Goal: Task Accomplishment & Management: Complete application form

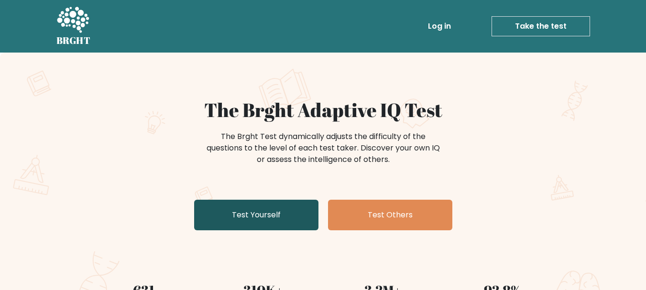
click at [264, 216] on link "Test Yourself" at bounding box center [256, 215] width 124 height 31
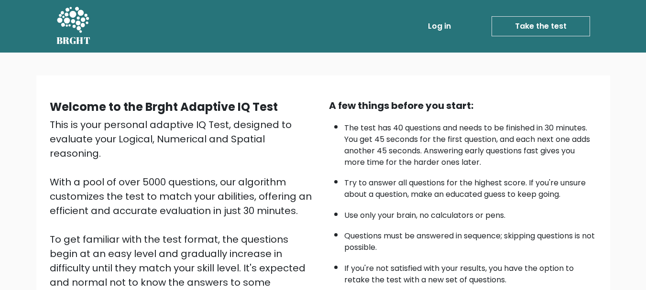
scroll to position [48, 0]
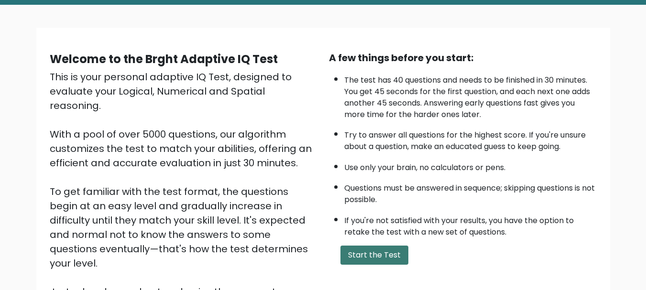
click at [355, 250] on button "Start the Test" at bounding box center [374, 255] width 68 height 19
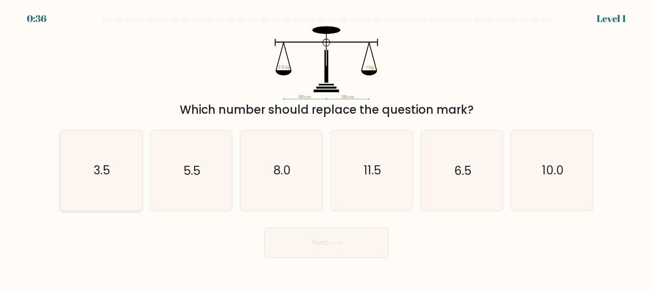
click at [107, 171] on text "3.5" at bounding box center [102, 170] width 16 height 17
click at [326, 148] on input "a. 3.5" at bounding box center [326, 146] width 0 height 2
radio input "true"
click at [304, 238] on button "Next" at bounding box center [326, 242] width 124 height 31
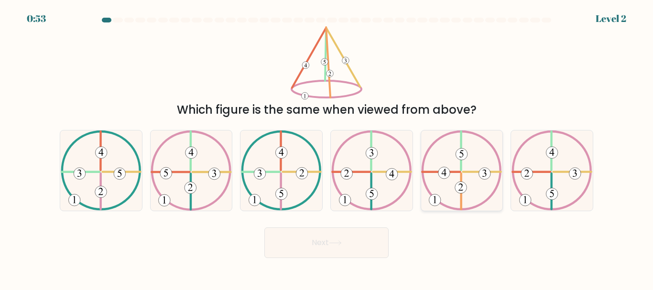
click at [451, 196] on icon at bounding box center [461, 170] width 81 height 80
click at [327, 148] on input "e." at bounding box center [326, 146] width 0 height 2
radio input "true"
click at [342, 245] on icon at bounding box center [335, 242] width 13 height 5
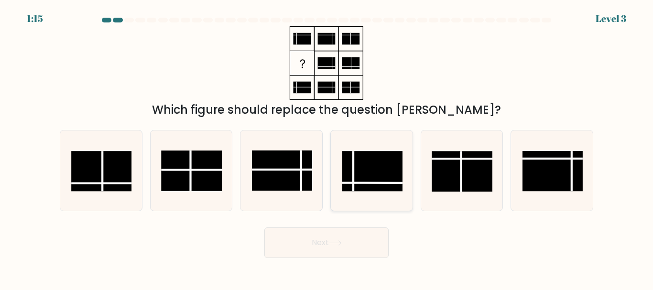
click at [373, 176] on rect at bounding box center [372, 171] width 60 height 40
click at [327, 148] on input "d." at bounding box center [326, 146] width 0 height 2
radio input "true"
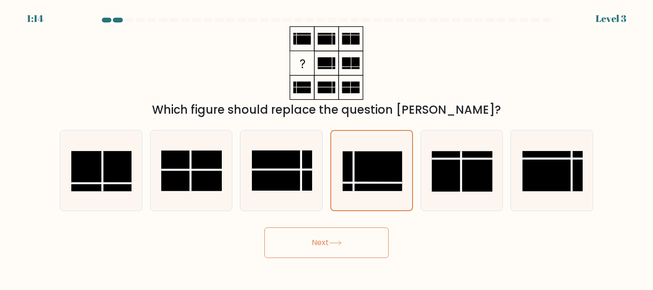
click at [333, 244] on icon at bounding box center [335, 242] width 13 height 5
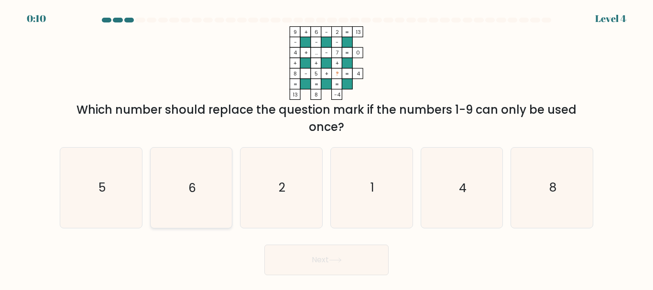
click at [210, 185] on icon "6" at bounding box center [191, 188] width 80 height 80
click at [326, 148] on input "b. 6" at bounding box center [326, 146] width 0 height 2
radio input "true"
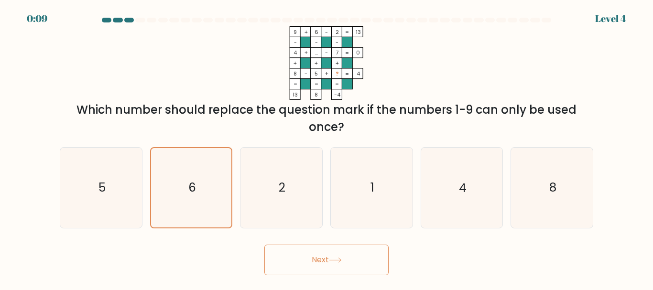
click at [329, 270] on button "Next" at bounding box center [326, 260] width 124 height 31
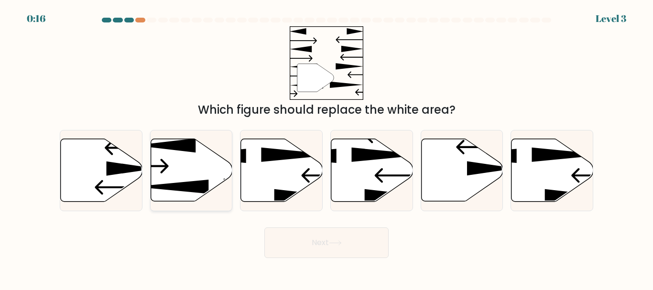
click at [193, 177] on icon at bounding box center [192, 170] width 82 height 63
click at [326, 148] on input "b." at bounding box center [326, 146] width 0 height 2
radio input "true"
click at [299, 244] on button "Next" at bounding box center [326, 242] width 124 height 31
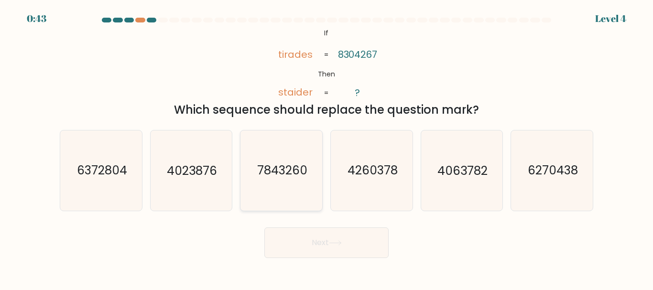
click at [278, 167] on text "7843260" at bounding box center [282, 170] width 50 height 17
click at [326, 148] on input "c. 7843260" at bounding box center [326, 146] width 0 height 2
radio input "true"
click at [320, 239] on button "Next" at bounding box center [326, 242] width 124 height 31
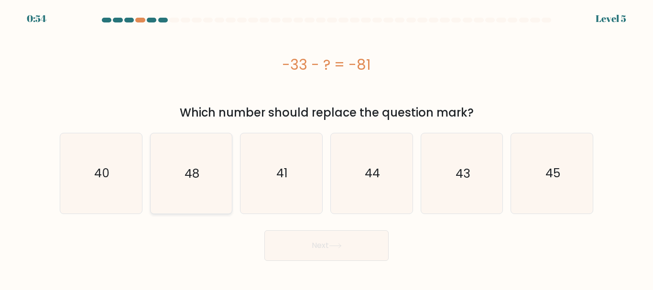
click at [218, 162] on icon "48" at bounding box center [191, 173] width 80 height 80
click at [326, 148] on input "b. 48" at bounding box center [326, 146] width 0 height 2
radio input "true"
click at [295, 239] on button "Next" at bounding box center [326, 245] width 124 height 31
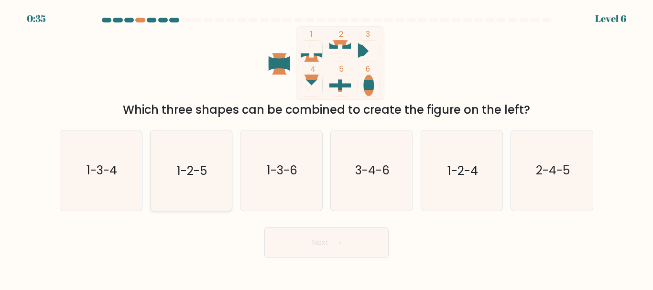
click at [206, 161] on icon "1-2-5" at bounding box center [191, 170] width 80 height 80
click at [326, 148] on input "b. 1-2-5" at bounding box center [326, 146] width 0 height 2
radio input "true"
click at [307, 238] on button "Next" at bounding box center [326, 242] width 124 height 31
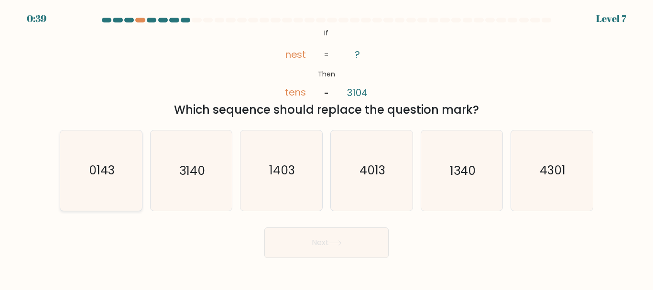
click at [109, 170] on text "0143" at bounding box center [102, 170] width 26 height 17
click at [326, 148] on input "a. 0143" at bounding box center [326, 146] width 0 height 2
radio input "true"
click at [314, 240] on button "Next" at bounding box center [326, 242] width 124 height 31
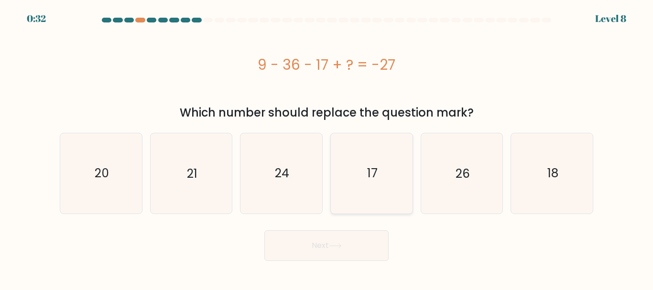
click at [382, 152] on icon "17" at bounding box center [372, 173] width 80 height 80
click at [327, 148] on input "d. 17" at bounding box center [326, 146] width 0 height 2
radio input "true"
click at [316, 239] on button "Next" at bounding box center [326, 245] width 124 height 31
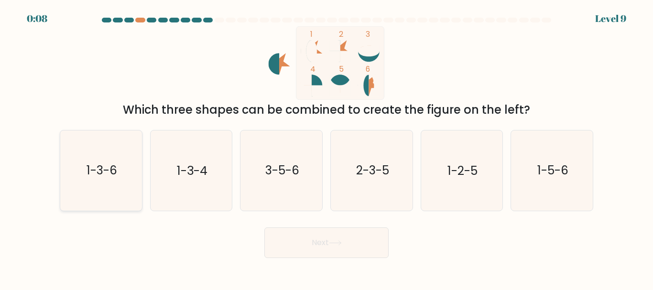
click at [118, 156] on icon "1-3-6" at bounding box center [101, 170] width 80 height 80
click at [326, 148] on input "a. 1-3-6" at bounding box center [326, 146] width 0 height 2
radio input "true"
click at [304, 250] on button "Next" at bounding box center [326, 242] width 124 height 31
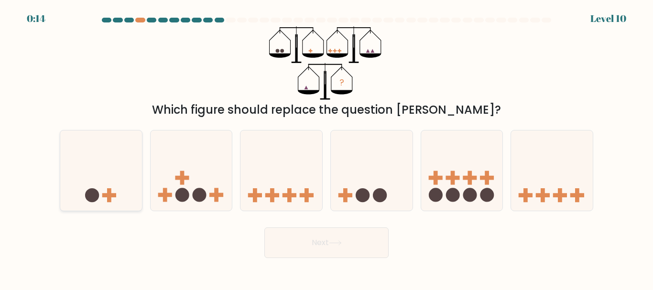
click at [130, 187] on icon at bounding box center [101, 170] width 82 height 67
click at [326, 148] on input "a." at bounding box center [326, 146] width 0 height 2
radio input "true"
click at [287, 242] on button "Next" at bounding box center [326, 242] width 124 height 31
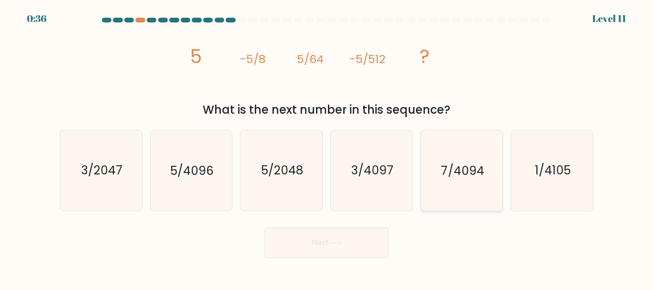
click at [472, 172] on text "7/4094" at bounding box center [462, 170] width 43 height 17
click at [327, 148] on input "e. 7/4094" at bounding box center [326, 146] width 0 height 2
radio input "true"
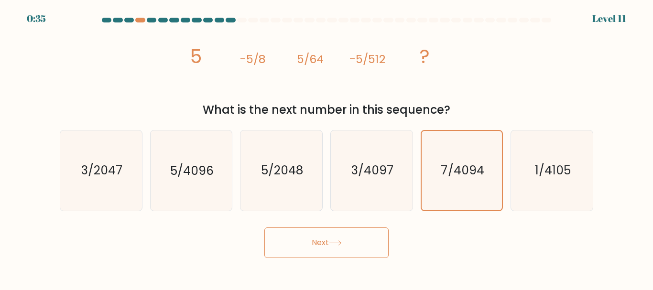
click at [321, 241] on button "Next" at bounding box center [326, 242] width 124 height 31
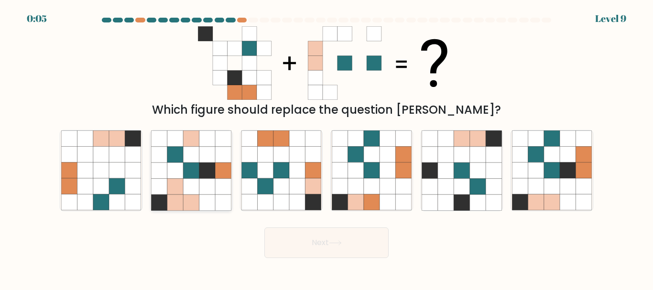
click at [201, 195] on icon at bounding box center [207, 203] width 16 height 16
click at [326, 148] on input "b." at bounding box center [326, 146] width 0 height 2
radio input "true"
click at [289, 245] on button "Next" at bounding box center [326, 242] width 124 height 31
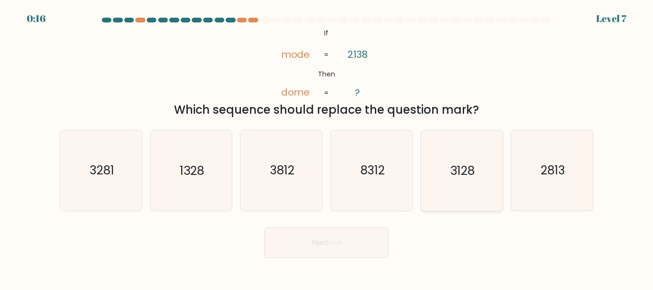
click at [454, 178] on text "3128" at bounding box center [462, 170] width 24 height 17
click at [327, 148] on input "e. 3128" at bounding box center [326, 146] width 0 height 2
radio input "true"
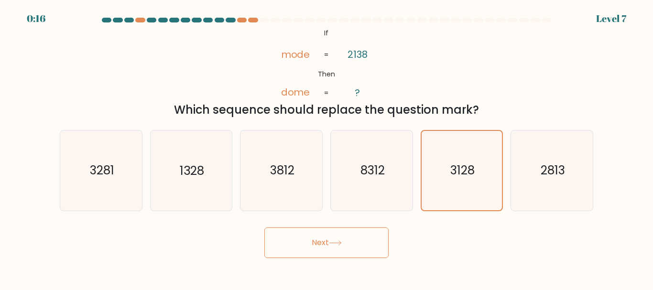
click at [328, 235] on button "Next" at bounding box center [326, 242] width 124 height 31
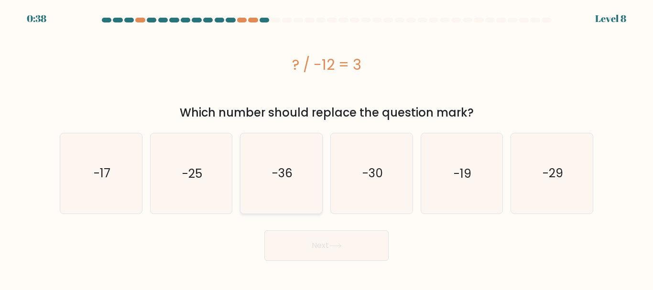
click at [288, 183] on icon "-36" at bounding box center [281, 173] width 80 height 80
click at [326, 148] on input "c. -36" at bounding box center [326, 146] width 0 height 2
radio input "true"
click at [327, 252] on button "Next" at bounding box center [326, 245] width 124 height 31
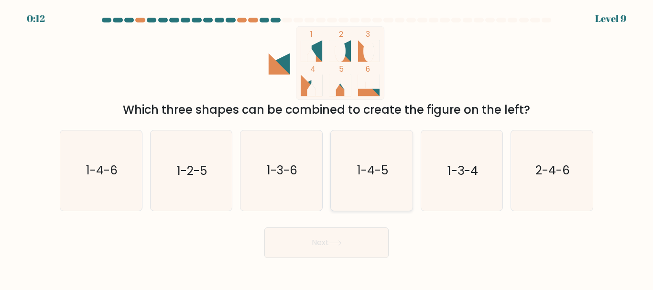
click at [390, 183] on icon "1-4-5" at bounding box center [372, 170] width 80 height 80
click at [327, 148] on input "d. 1-4-5" at bounding box center [326, 146] width 0 height 2
radio input "true"
click at [325, 243] on button "Next" at bounding box center [326, 242] width 124 height 31
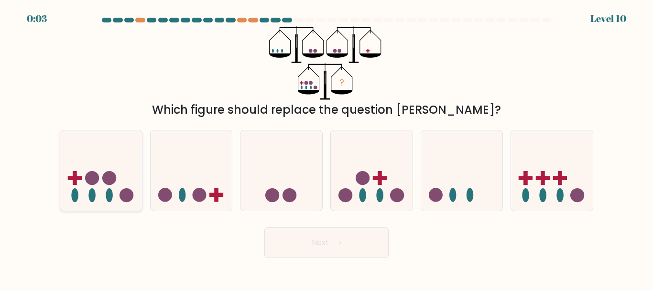
click at [101, 182] on icon at bounding box center [101, 170] width 82 height 67
click at [326, 148] on input "a." at bounding box center [326, 146] width 0 height 2
radio input "true"
click at [301, 247] on button "Next" at bounding box center [326, 242] width 124 height 31
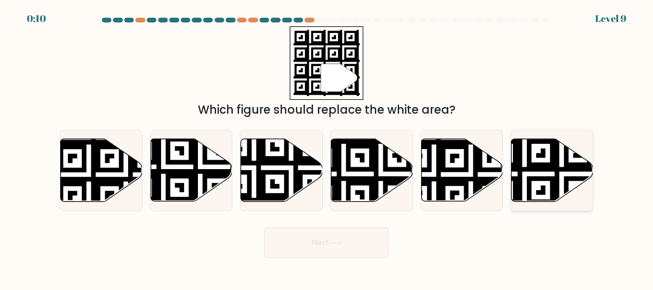
click at [534, 179] on icon at bounding box center [525, 137] width 148 height 148
click at [327, 148] on input "f." at bounding box center [326, 146] width 0 height 2
radio input "true"
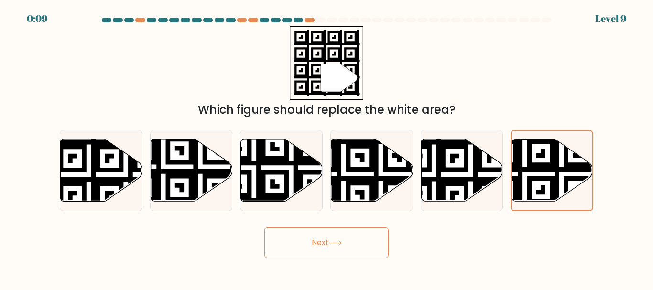
click at [308, 235] on button "Next" at bounding box center [326, 242] width 124 height 31
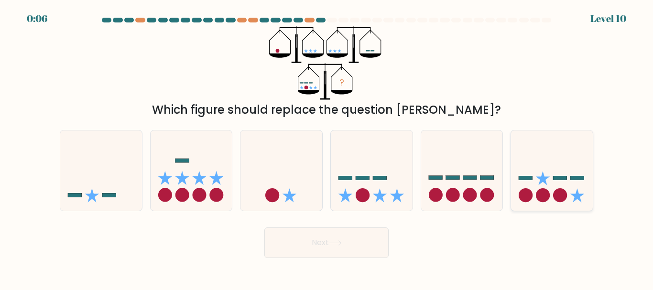
click at [551, 193] on icon at bounding box center [552, 170] width 82 height 67
click at [327, 148] on input "f." at bounding box center [326, 146] width 0 height 2
radio input "true"
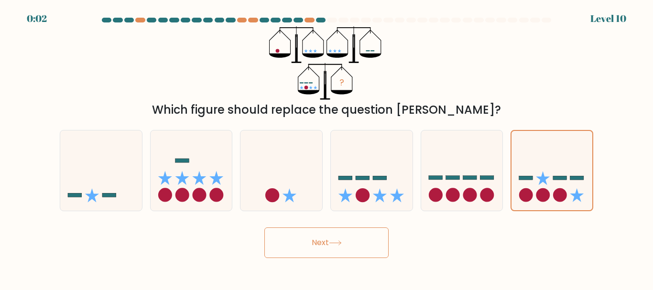
click at [348, 242] on button "Next" at bounding box center [326, 242] width 124 height 31
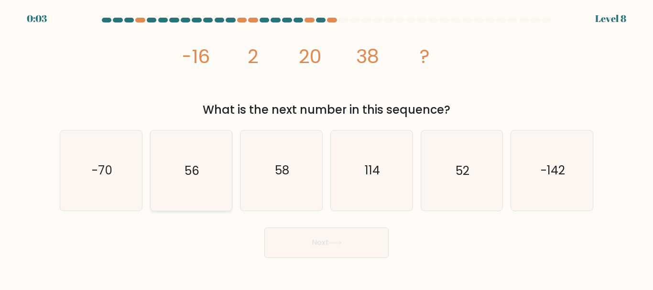
click at [216, 178] on icon "56" at bounding box center [191, 170] width 80 height 80
click at [326, 148] on input "b. 56" at bounding box center [326, 146] width 0 height 2
radio input "true"
click at [373, 196] on icon "114" at bounding box center [372, 170] width 80 height 80
click at [327, 148] on input "d. 114" at bounding box center [326, 146] width 0 height 2
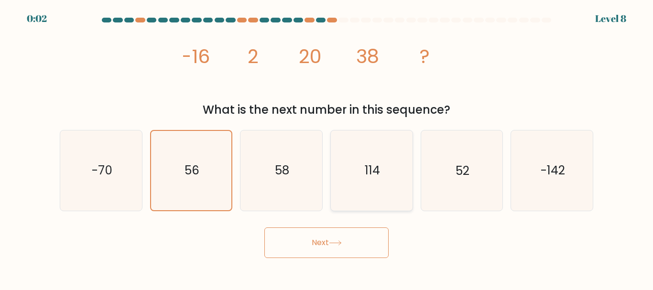
radio input "true"
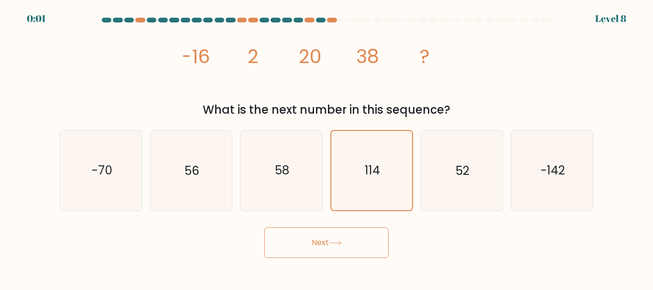
drag, startPoint x: 453, startPoint y: 188, endPoint x: 385, endPoint y: 217, distance: 74.5
click at [443, 195] on icon "52" at bounding box center [462, 170] width 80 height 80
click at [327, 148] on input "e. 52" at bounding box center [326, 146] width 0 height 2
radio input "true"
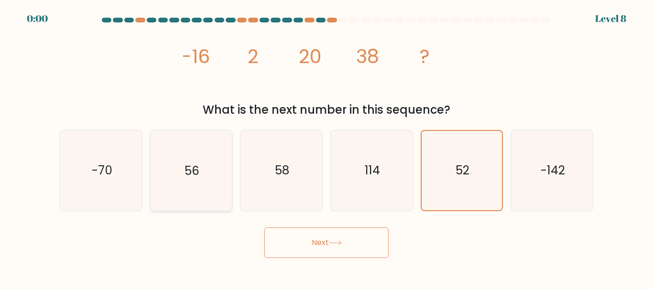
click at [167, 158] on icon "56" at bounding box center [191, 170] width 80 height 80
click at [326, 148] on input "b. 56" at bounding box center [326, 146] width 0 height 2
radio input "true"
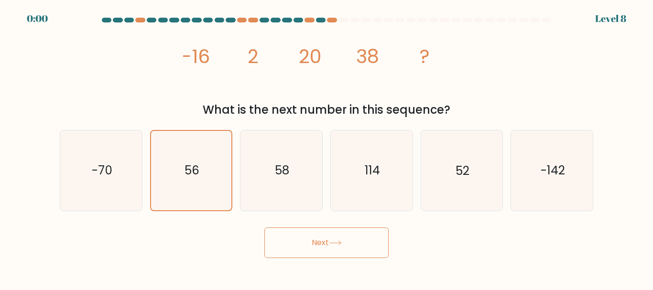
click at [289, 238] on button "Next" at bounding box center [326, 242] width 124 height 31
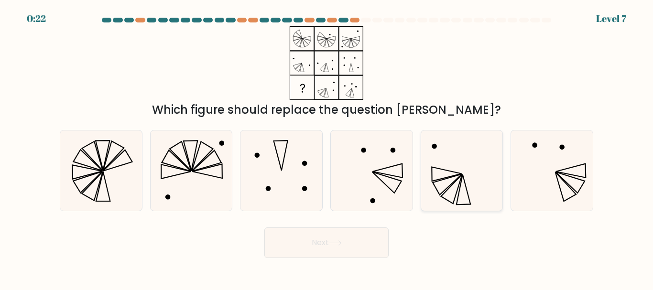
click at [460, 166] on icon at bounding box center [462, 170] width 80 height 80
click at [327, 148] on input "e." at bounding box center [326, 146] width 0 height 2
radio input "true"
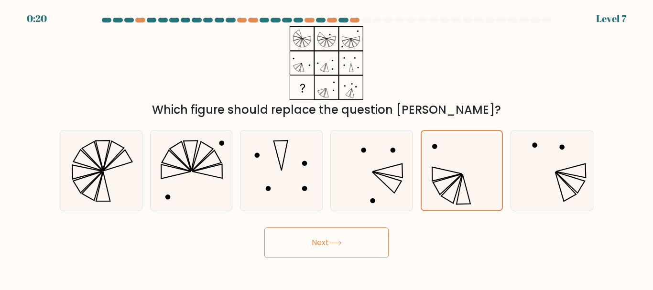
click at [319, 249] on button "Next" at bounding box center [326, 242] width 124 height 31
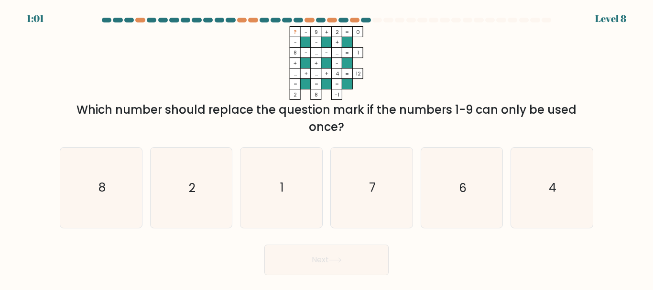
drag, startPoint x: 178, startPoint y: 114, endPoint x: 381, endPoint y: 130, distance: 203.2
click at [381, 130] on div "Which number should replace the question mark if the numbers 1-9 can only be us…" at bounding box center [326, 118] width 522 height 34
click at [430, 92] on icon "? - 9 + 2 0 - - + 8 - ... - ... 1 + + - ... + ... + 4 = 12 = = = = 2 8 -1 =" at bounding box center [326, 63] width 287 height 74
click at [377, 186] on icon "7" at bounding box center [372, 188] width 80 height 80
click at [327, 148] on input "d. 7" at bounding box center [326, 146] width 0 height 2
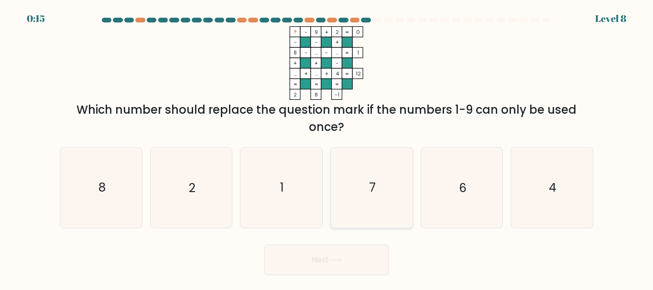
radio input "true"
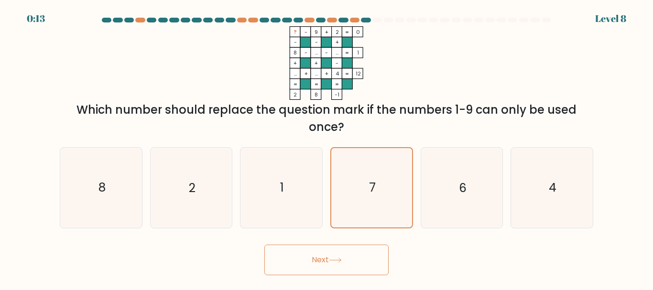
click at [342, 258] on icon at bounding box center [335, 260] width 13 height 5
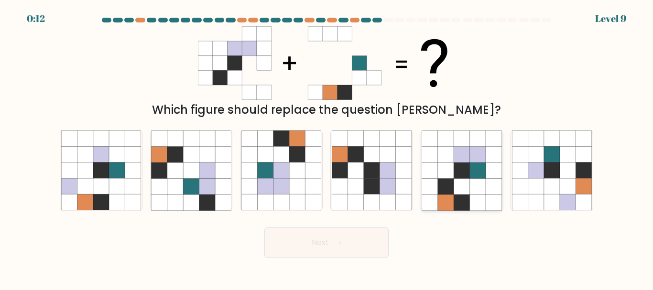
click at [462, 168] on icon at bounding box center [462, 170] width 16 height 16
click at [327, 148] on input "e." at bounding box center [326, 146] width 0 height 2
radio input "true"
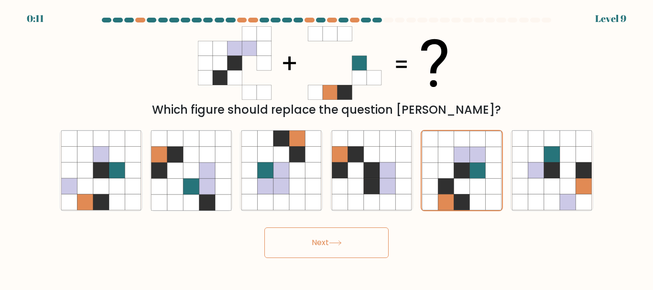
click at [310, 244] on button "Next" at bounding box center [326, 242] width 124 height 31
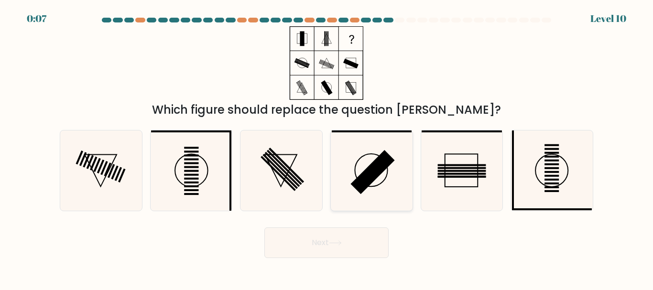
click at [371, 173] on rect at bounding box center [372, 173] width 44 height 44
click at [327, 148] on input "d." at bounding box center [326, 146] width 0 height 2
radio input "true"
click at [554, 192] on rect at bounding box center [551, 192] width 14 height 2
click at [327, 148] on input "f." at bounding box center [326, 146] width 0 height 2
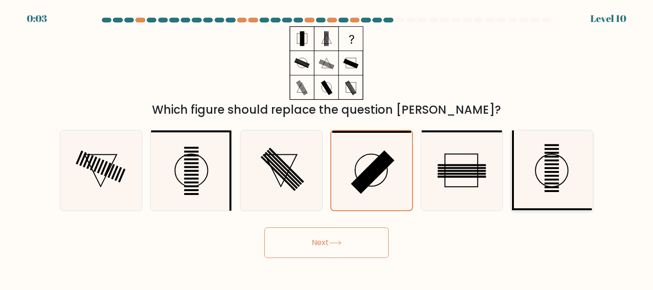
radio input "true"
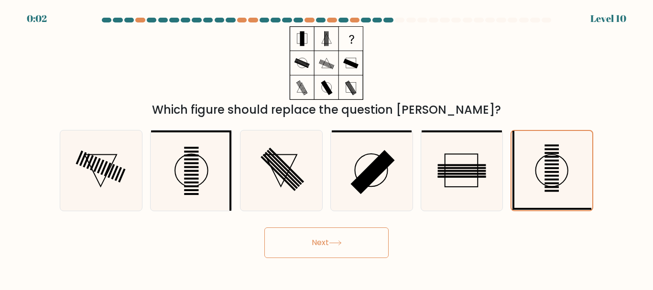
click at [363, 243] on button "Next" at bounding box center [326, 242] width 124 height 31
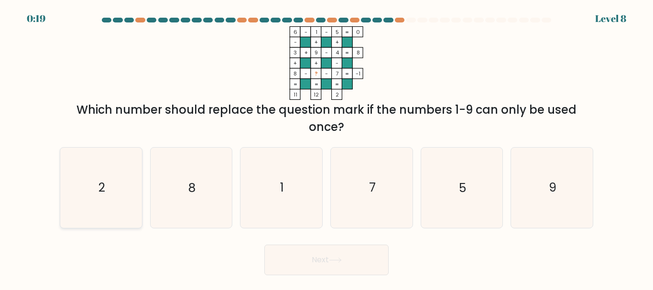
click at [114, 184] on icon "2" at bounding box center [101, 188] width 80 height 80
click at [326, 148] on input "a. 2" at bounding box center [326, 146] width 0 height 2
radio input "true"
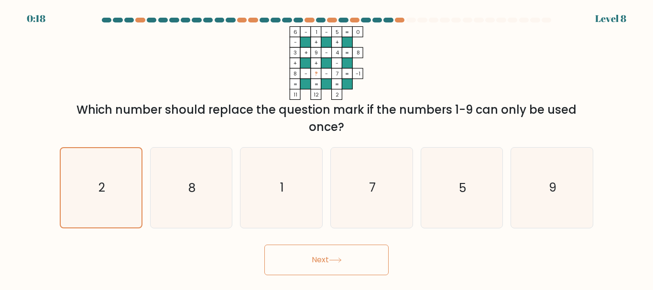
click at [292, 256] on button "Next" at bounding box center [326, 260] width 124 height 31
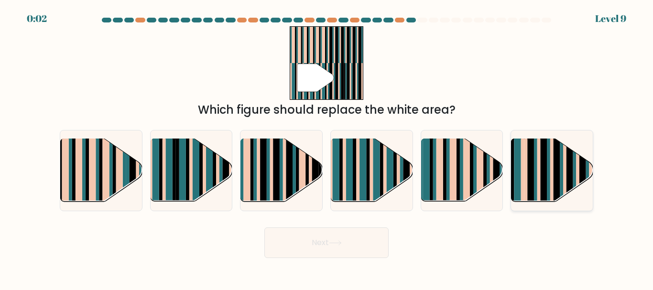
click at [539, 175] on rect at bounding box center [538, 178] width 3 height 81
click at [327, 148] on input "f." at bounding box center [326, 146] width 0 height 2
radio input "true"
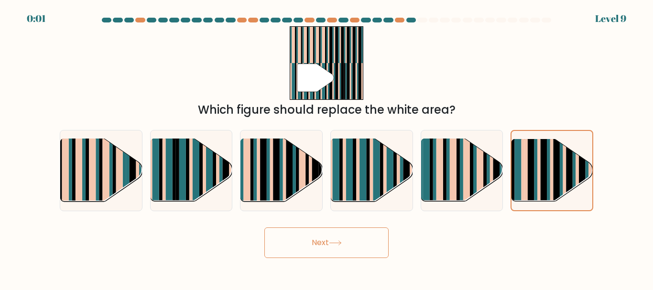
click at [346, 239] on button "Next" at bounding box center [326, 242] width 124 height 31
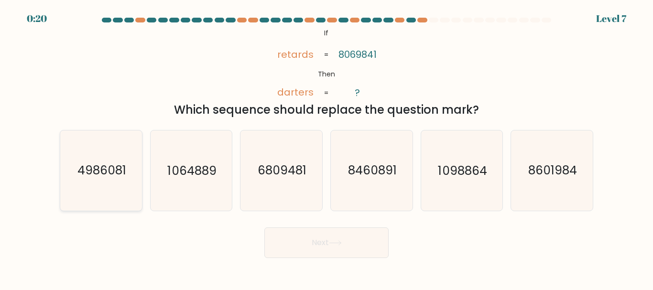
click at [126, 162] on icon "4986081" at bounding box center [101, 170] width 80 height 80
click at [326, 148] on input "a. 4986081" at bounding box center [326, 146] width 0 height 2
radio input "true"
click at [322, 251] on button "Next" at bounding box center [326, 242] width 124 height 31
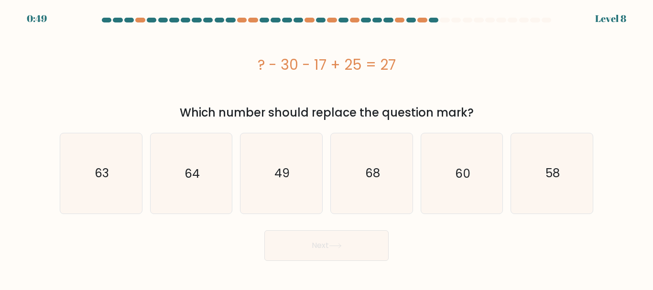
drag, startPoint x: 298, startPoint y: 115, endPoint x: 396, endPoint y: 108, distance: 98.2
click at [396, 108] on div "Which number should replace the question mark?" at bounding box center [326, 112] width 522 height 17
click at [243, 86] on div "? - 30 - 17 + 25 = 27" at bounding box center [326, 64] width 533 height 76
click at [305, 160] on icon "49" at bounding box center [281, 173] width 80 height 80
click at [326, 148] on input "c. 49" at bounding box center [326, 146] width 0 height 2
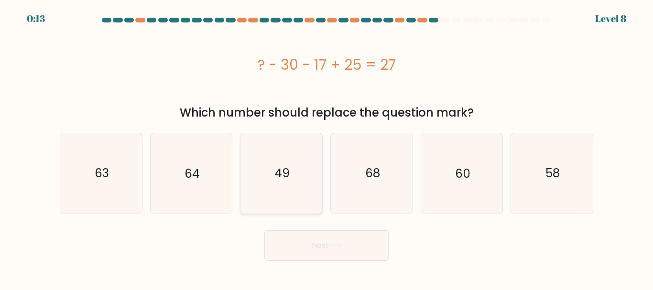
radio input "true"
click at [303, 248] on button "Next" at bounding box center [326, 245] width 124 height 31
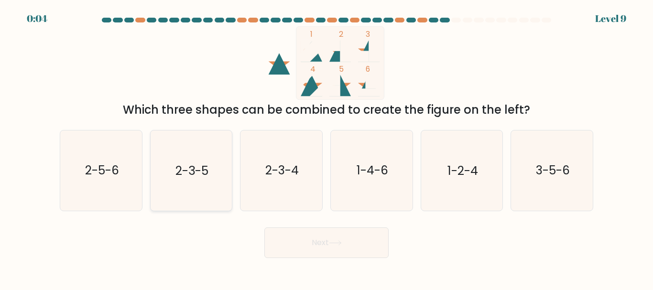
click at [184, 184] on icon "2-3-5" at bounding box center [191, 170] width 80 height 80
click at [326, 148] on input "b. 2-3-5" at bounding box center [326, 146] width 0 height 2
radio input "true"
click at [300, 239] on button "Next" at bounding box center [326, 242] width 124 height 31
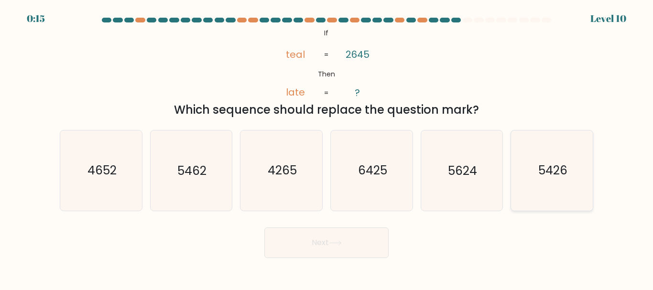
click at [567, 191] on icon "5426" at bounding box center [552, 170] width 80 height 80
click at [327, 148] on input "f. 5426" at bounding box center [326, 146] width 0 height 2
radio input "true"
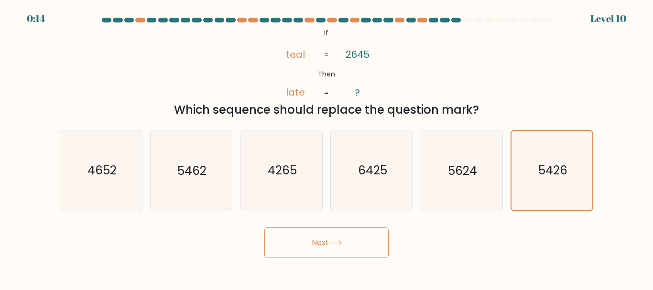
click at [308, 246] on button "Next" at bounding box center [326, 242] width 124 height 31
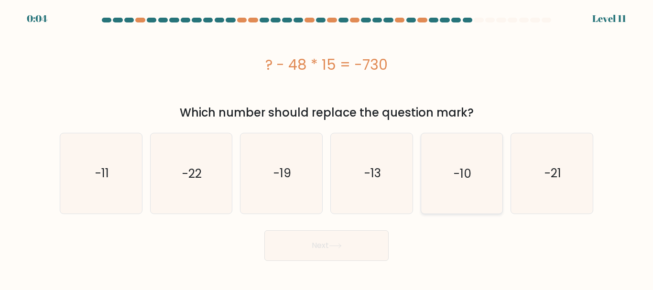
click at [453, 180] on icon "-10" at bounding box center [462, 173] width 80 height 80
click at [327, 148] on input "e. -10" at bounding box center [326, 146] width 0 height 2
radio input "true"
click at [313, 244] on button "Next" at bounding box center [326, 245] width 124 height 31
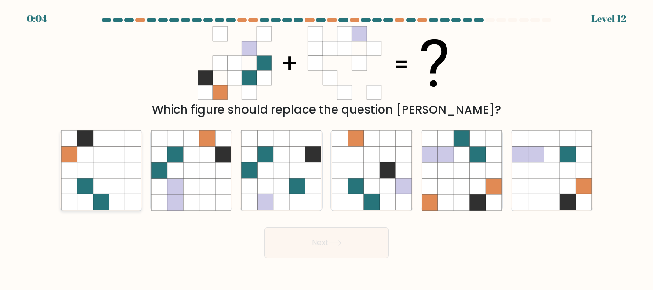
click at [87, 142] on icon at bounding box center [85, 139] width 16 height 16
click at [326, 145] on input "a." at bounding box center [326, 146] width 0 height 2
radio input "true"
click at [311, 237] on button "Next" at bounding box center [326, 242] width 124 height 31
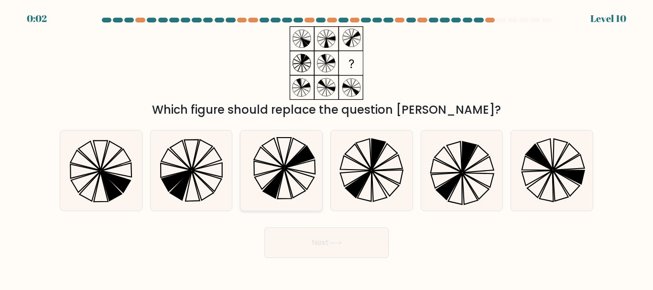
click at [292, 192] on icon at bounding box center [294, 184] width 21 height 30
click at [326, 148] on input "c." at bounding box center [326, 146] width 0 height 2
radio input "true"
click at [312, 239] on button "Next" at bounding box center [326, 242] width 124 height 31
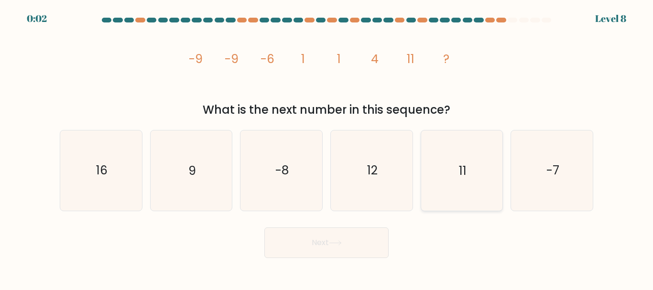
click at [461, 187] on icon "11" at bounding box center [462, 170] width 80 height 80
click at [327, 148] on input "e. 11" at bounding box center [326, 146] width 0 height 2
radio input "true"
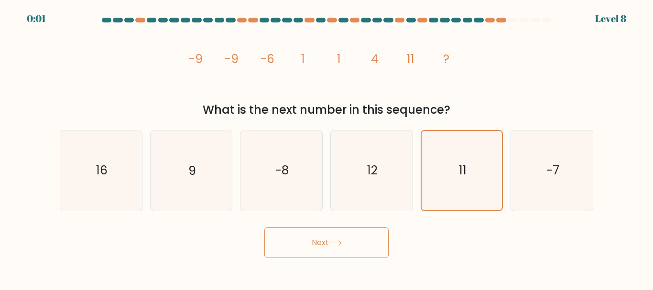
click at [319, 246] on button "Next" at bounding box center [326, 242] width 124 height 31
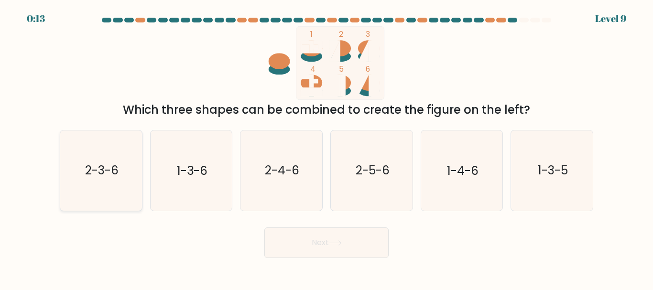
click at [107, 193] on icon "2-3-6" at bounding box center [101, 170] width 80 height 80
click at [326, 148] on input "a. 2-3-6" at bounding box center [326, 146] width 0 height 2
radio input "true"
click at [319, 249] on button "Next" at bounding box center [326, 242] width 124 height 31
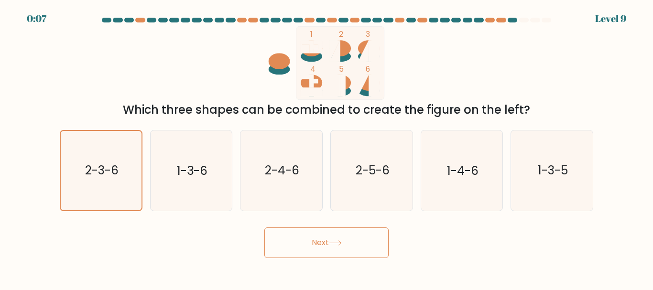
click at [317, 231] on button "Next" at bounding box center [326, 242] width 124 height 31
click at [131, 233] on div "Next" at bounding box center [326, 240] width 545 height 35
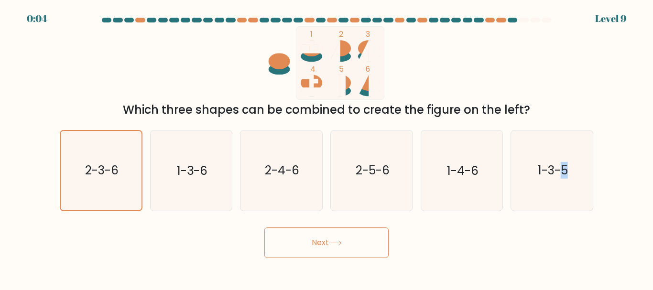
click at [307, 247] on button "Next" at bounding box center [326, 242] width 124 height 31
drag, startPoint x: 307, startPoint y: 247, endPoint x: 255, endPoint y: 246, distance: 52.1
click at [303, 247] on button "Next" at bounding box center [326, 242] width 124 height 31
click at [98, 172] on text "2-3-6" at bounding box center [101, 170] width 33 height 17
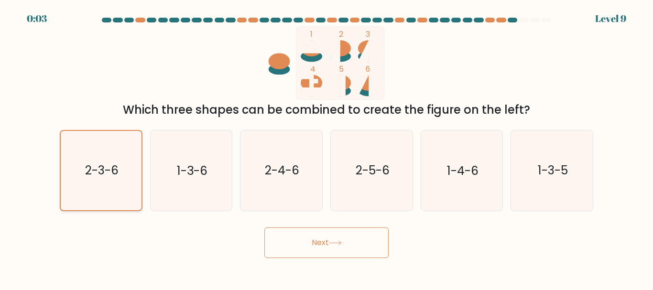
click at [326, 148] on input "a. 2-3-6" at bounding box center [326, 146] width 0 height 2
click at [98, 172] on text "2-3-6" at bounding box center [101, 170] width 33 height 17
click at [326, 148] on input "a. 2-3-6" at bounding box center [326, 146] width 0 height 2
click at [270, 238] on button "Next" at bounding box center [326, 242] width 124 height 31
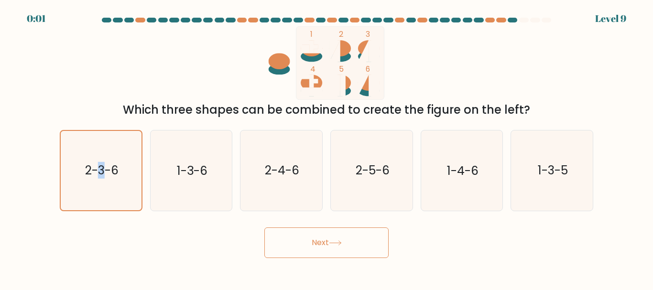
click at [270, 238] on button "Next" at bounding box center [326, 242] width 124 height 31
click at [147, 224] on div "Next" at bounding box center [326, 240] width 545 height 35
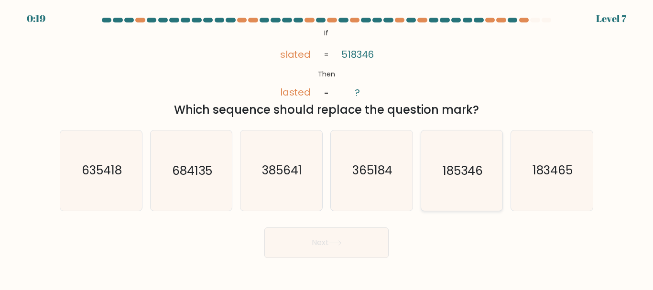
click at [469, 192] on icon "185346" at bounding box center [462, 170] width 80 height 80
click at [327, 148] on input "e. 185346" at bounding box center [326, 146] width 0 height 2
radio input "true"
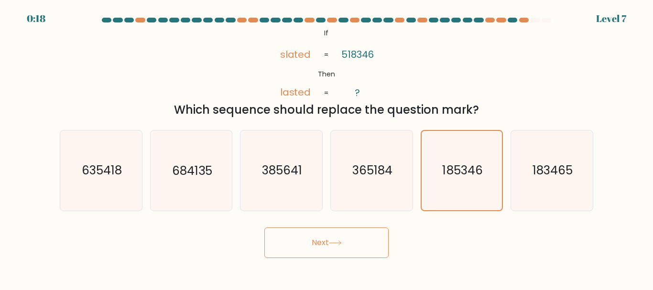
click at [324, 243] on button "Next" at bounding box center [326, 242] width 124 height 31
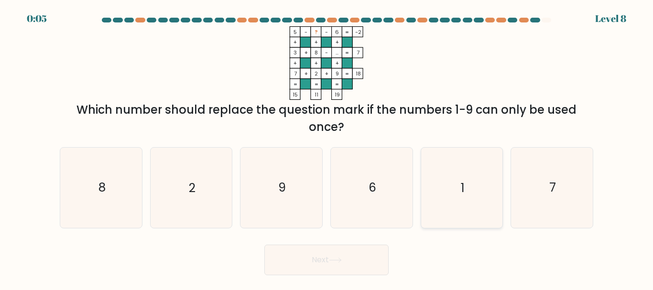
click at [456, 180] on icon "1" at bounding box center [462, 188] width 80 height 80
click at [327, 148] on input "e. 1" at bounding box center [326, 146] width 0 height 2
radio input "true"
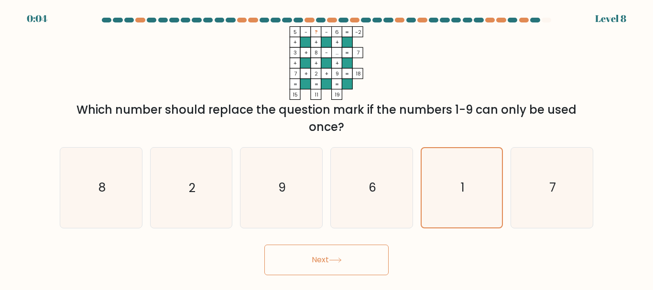
click at [323, 251] on button "Next" at bounding box center [326, 260] width 124 height 31
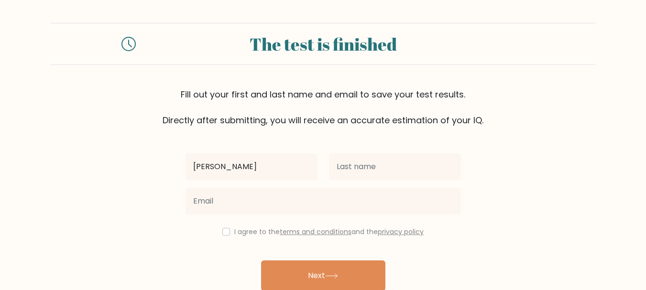
drag, startPoint x: 274, startPoint y: 171, endPoint x: 218, endPoint y: 165, distance: 55.8
click at [218, 165] on input "[PERSON_NAME]" at bounding box center [251, 166] width 132 height 27
type input "[PERSON_NAME]"
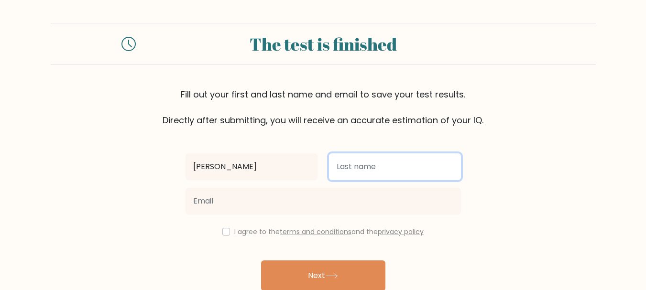
click at [381, 164] on input "text" at bounding box center [395, 166] width 132 height 27
drag, startPoint x: 341, startPoint y: 168, endPoint x: 334, endPoint y: 167, distance: 7.7
click at [334, 167] on input "sharma" at bounding box center [395, 166] width 132 height 27
type input "[PERSON_NAME]"
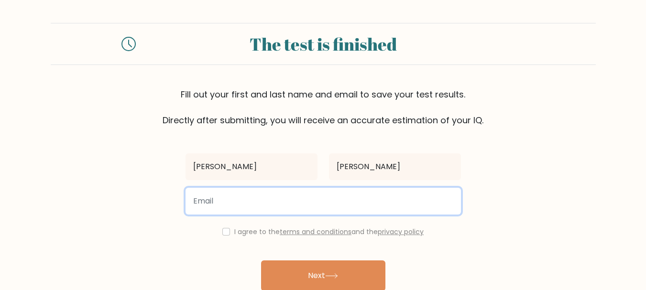
click at [330, 192] on input "email" at bounding box center [322, 201] width 275 height 27
type input "arnavbgkr@gmail.com"
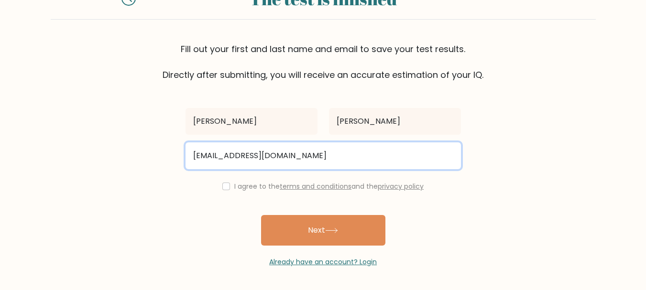
drag, startPoint x: 201, startPoint y: 162, endPoint x: 214, endPoint y: 161, distance: 12.9
click at [214, 161] on input "arnavbgkr@gmail.com" at bounding box center [322, 155] width 275 height 27
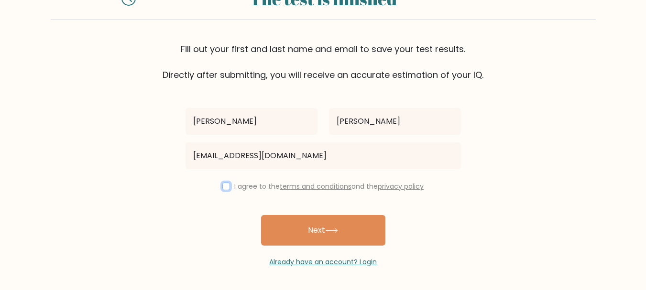
click at [227, 186] on input "checkbox" at bounding box center [226, 187] width 8 height 8
checkbox input "true"
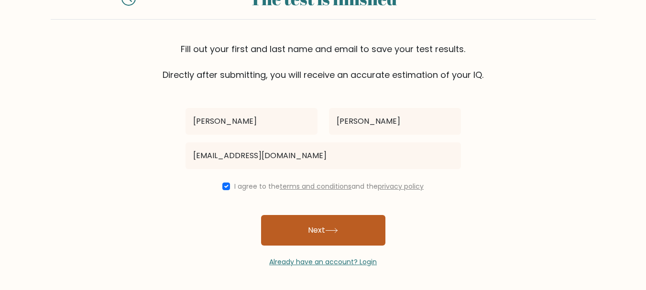
click at [300, 233] on button "Next" at bounding box center [323, 230] width 124 height 31
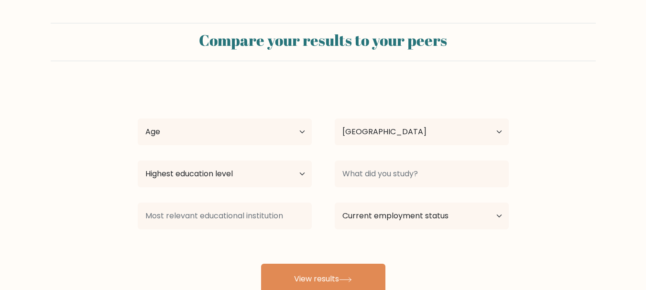
select select "IN"
click at [274, 135] on select "Age Under [DEMOGRAPHIC_DATA] [DEMOGRAPHIC_DATA] [DEMOGRAPHIC_DATA] [DEMOGRAPHIC…" at bounding box center [225, 132] width 174 height 27
click at [138, 119] on select "Age Under [DEMOGRAPHIC_DATA] [DEMOGRAPHIC_DATA] [DEMOGRAPHIC_DATA] [DEMOGRAPHIC…" at bounding box center [225, 132] width 174 height 27
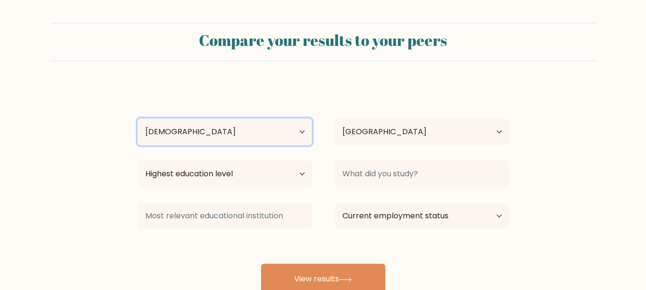
click at [197, 134] on select "Age Under [DEMOGRAPHIC_DATA] [DEMOGRAPHIC_DATA] [DEMOGRAPHIC_DATA] [DEMOGRAPHIC…" at bounding box center [225, 132] width 174 height 27
select select "25_34"
click at [138, 119] on select "Age Under [DEMOGRAPHIC_DATA] [DEMOGRAPHIC_DATA] [DEMOGRAPHIC_DATA] [DEMOGRAPHIC…" at bounding box center [225, 132] width 174 height 27
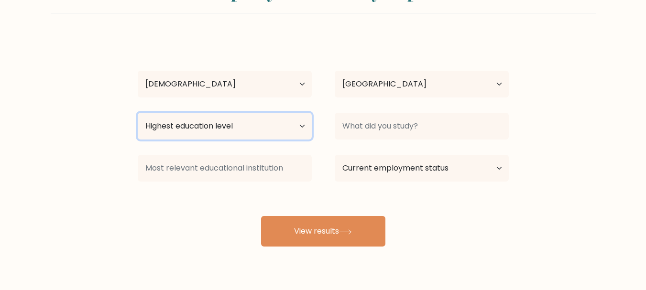
click at [232, 133] on select "Highest education level No schooling Primary Lower Secondary Upper Secondary Oc…" at bounding box center [225, 126] width 174 height 27
select select "bachelors_degree"
click at [138, 113] on select "Highest education level No schooling Primary Lower Secondary Upper Secondary Oc…" at bounding box center [225, 126] width 174 height 27
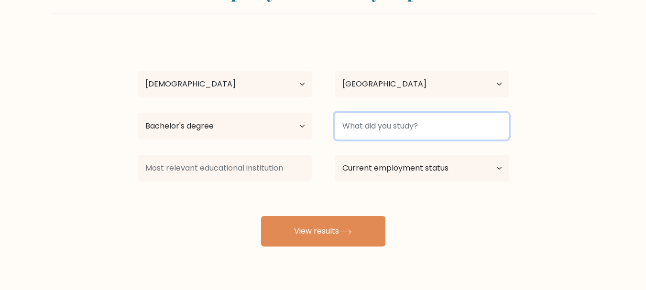
click at [379, 120] on input at bounding box center [422, 126] width 174 height 27
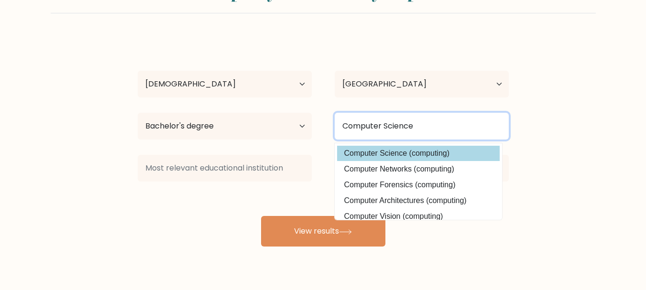
type input "Computer Science"
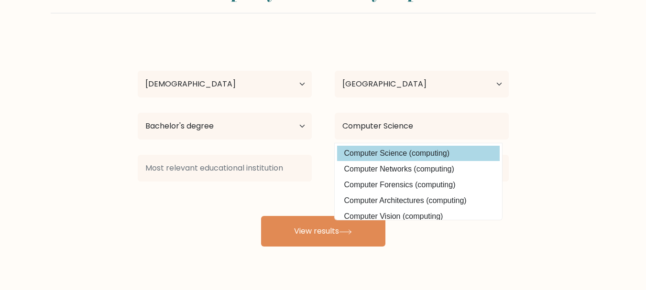
click at [386, 151] on div "[PERSON_NAME] Age Under [DEMOGRAPHIC_DATA] [DEMOGRAPHIC_DATA] [DEMOGRAPHIC_DATA…" at bounding box center [323, 141] width 382 height 210
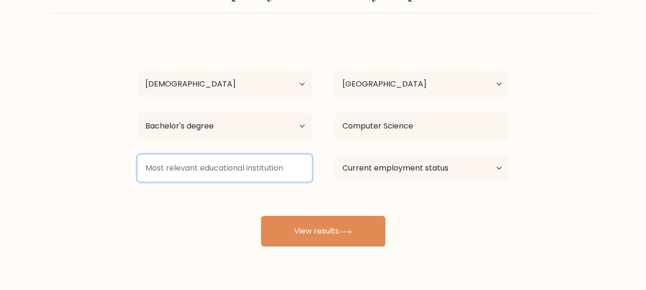
click at [272, 171] on input at bounding box center [225, 168] width 174 height 27
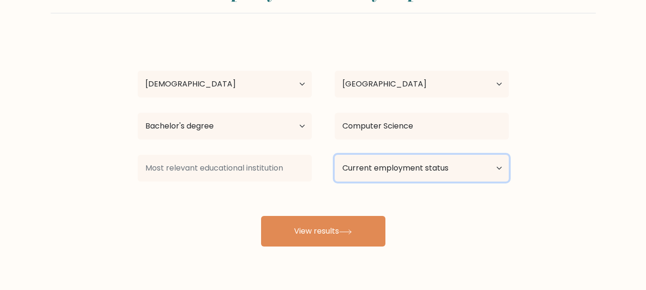
click at [372, 172] on select "Current employment status Employed Student Retired Other / prefer not to answer" at bounding box center [422, 168] width 174 height 27
select select "student"
click at [335, 155] on select "Current employment status Employed Student Retired Other / prefer not to answer" at bounding box center [422, 168] width 174 height 27
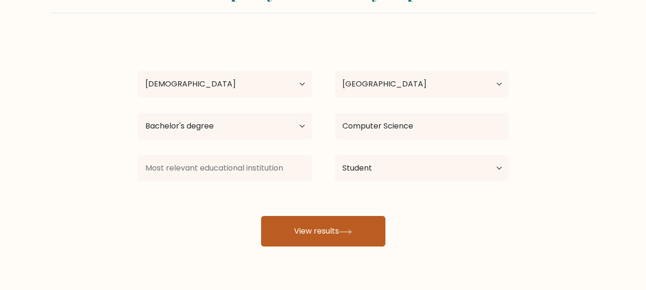
click at [348, 238] on button "View results" at bounding box center [323, 231] width 124 height 31
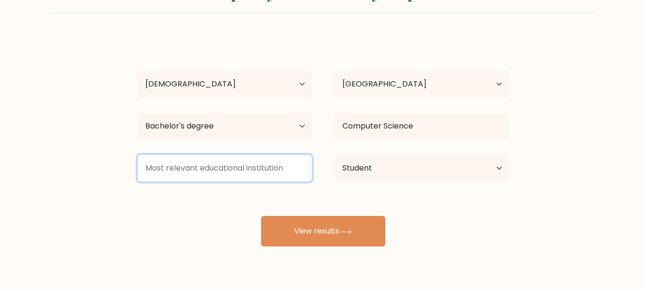
click at [228, 164] on input at bounding box center [225, 168] width 174 height 27
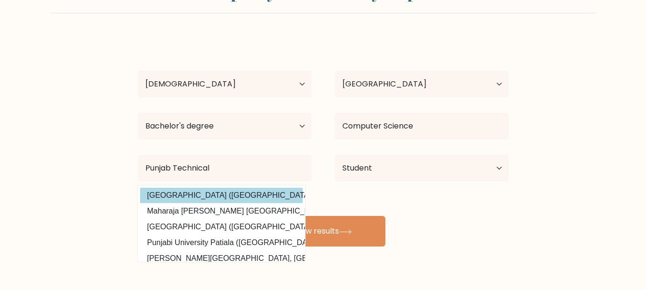
click at [238, 201] on option "[GEOGRAPHIC_DATA] ([GEOGRAPHIC_DATA])" at bounding box center [221, 195] width 162 height 15
type input "[GEOGRAPHIC_DATA]"
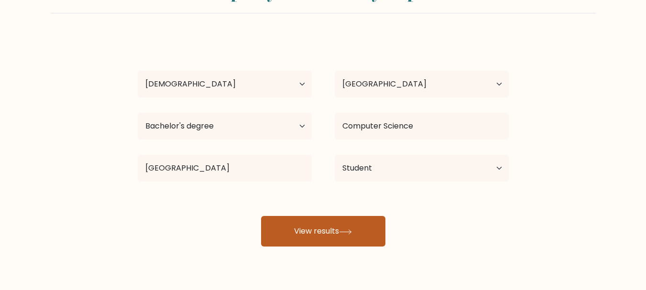
click at [343, 242] on button "View results" at bounding box center [323, 231] width 124 height 31
click at [261, 216] on button "View results" at bounding box center [323, 231] width 124 height 31
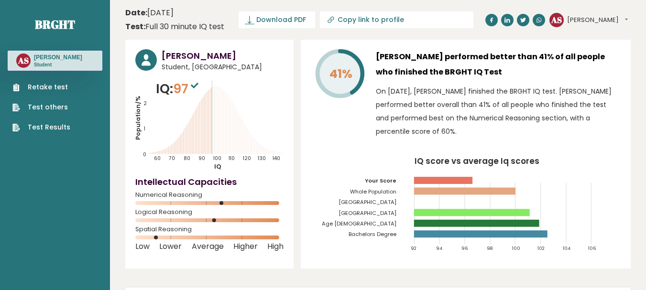
click at [198, 85] on icon at bounding box center [195, 86] width 8 height 6
click at [585, 18] on button "[PERSON_NAME]" at bounding box center [597, 20] width 61 height 10
click at [50, 87] on link "Retake test" at bounding box center [41, 87] width 58 height 10
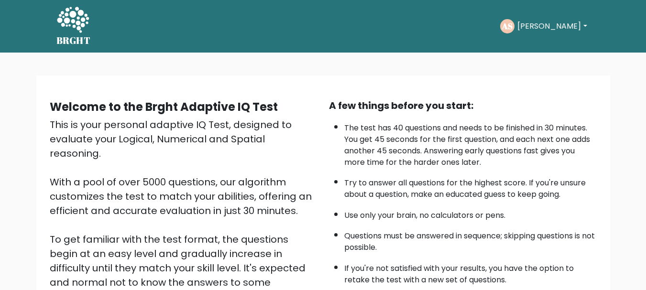
scroll to position [96, 0]
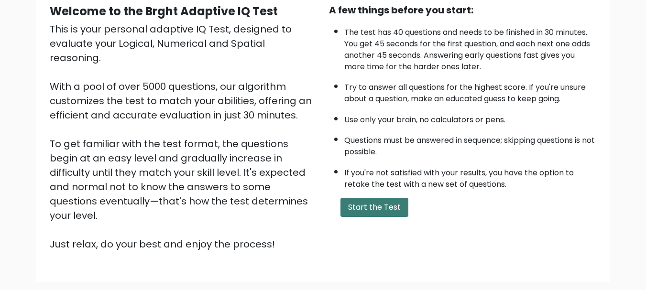
click at [388, 204] on button "Start the Test" at bounding box center [374, 207] width 68 height 19
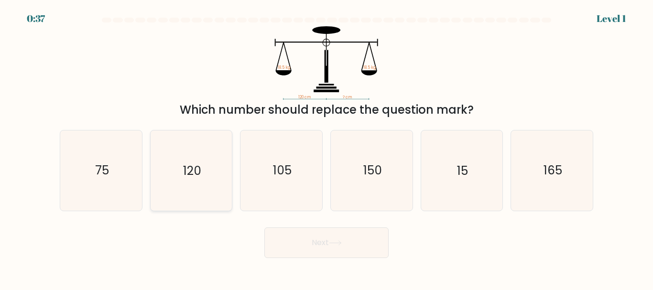
click at [181, 182] on icon "120" at bounding box center [191, 170] width 80 height 80
click at [326, 148] on input "b. 120" at bounding box center [326, 146] width 0 height 2
radio input "true"
click at [292, 234] on button "Next" at bounding box center [326, 242] width 124 height 31
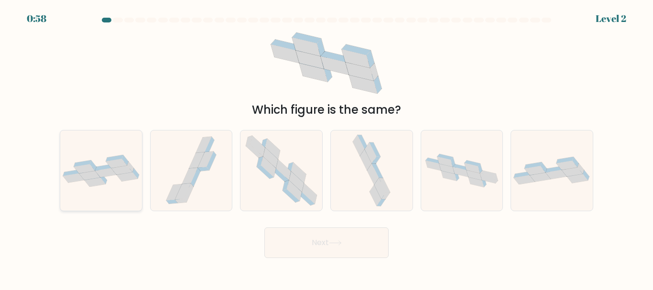
click at [106, 178] on icon at bounding box center [101, 171] width 82 height 32
click at [326, 148] on input "a." at bounding box center [326, 146] width 0 height 2
radio input "true"
click at [314, 241] on button "Next" at bounding box center [326, 242] width 124 height 31
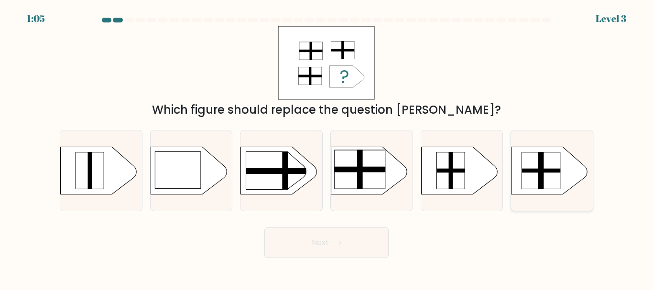
click at [546, 183] on rect at bounding box center [541, 170] width 39 height 37
click at [327, 148] on input "f." at bounding box center [326, 146] width 0 height 2
radio input "true"
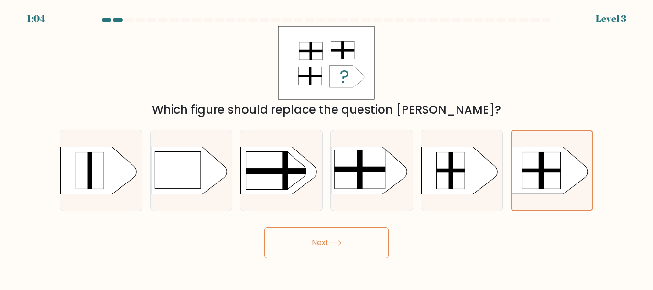
click at [334, 240] on icon at bounding box center [335, 242] width 13 height 5
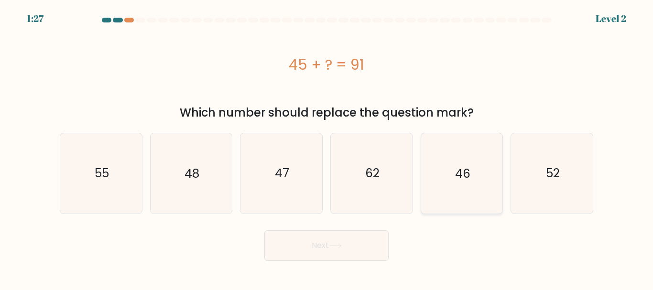
click at [461, 172] on text "46" at bounding box center [462, 173] width 15 height 17
click at [327, 148] on input "e. 46" at bounding box center [326, 146] width 0 height 2
radio input "true"
click at [307, 249] on button "Next" at bounding box center [326, 245] width 124 height 31
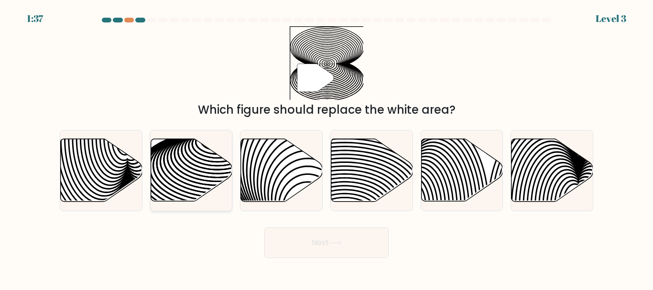
click at [194, 157] on icon at bounding box center [192, 170] width 82 height 63
click at [326, 148] on input "b." at bounding box center [326, 146] width 0 height 2
radio input "true"
click at [309, 246] on button "Next" at bounding box center [326, 242] width 124 height 31
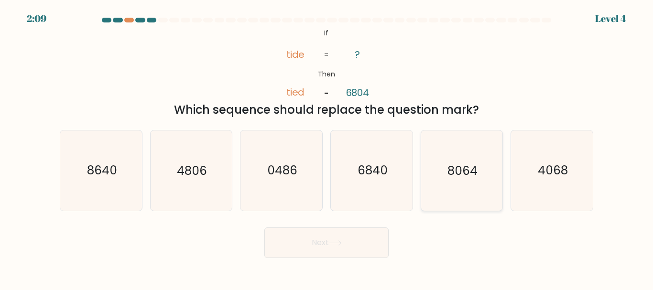
click at [472, 184] on icon "8064" at bounding box center [462, 170] width 80 height 80
click at [327, 148] on input "e. 8064" at bounding box center [326, 146] width 0 height 2
radio input "true"
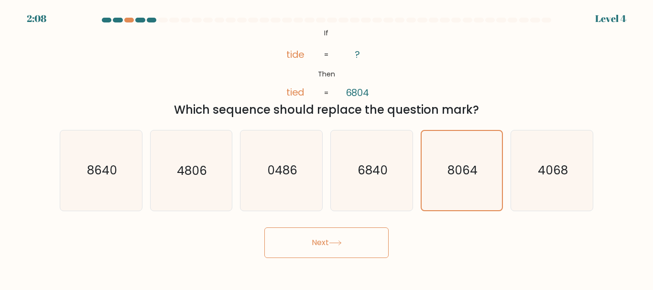
click at [312, 243] on button "Next" at bounding box center [326, 242] width 124 height 31
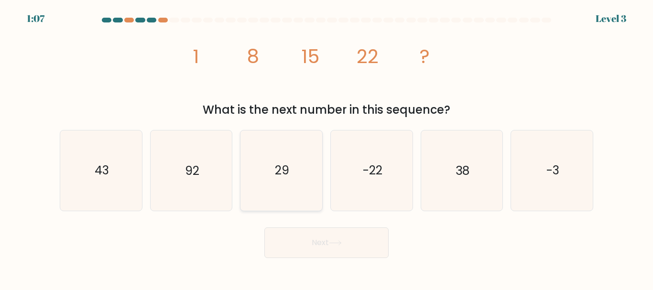
click at [304, 175] on icon "29" at bounding box center [281, 170] width 80 height 80
click at [326, 148] on input "c. 29" at bounding box center [326, 146] width 0 height 2
radio input "true"
click at [315, 237] on button "Next" at bounding box center [326, 242] width 124 height 31
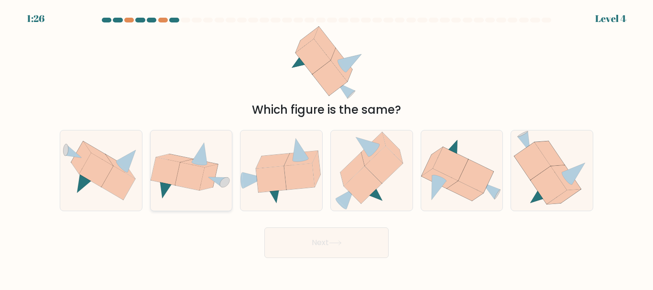
click at [199, 184] on icon at bounding box center [190, 176] width 30 height 28
click at [326, 148] on input "b." at bounding box center [326, 146] width 0 height 2
radio input "true"
click at [309, 242] on button "Next" at bounding box center [326, 242] width 124 height 31
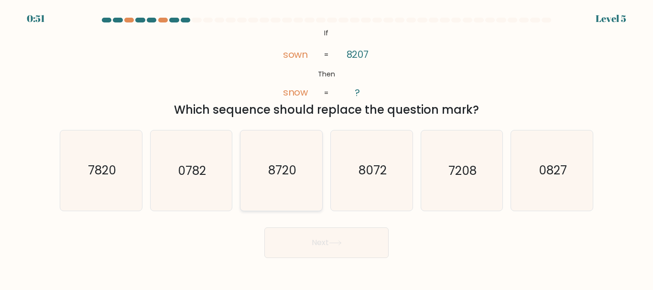
click at [270, 189] on icon "8720" at bounding box center [281, 170] width 80 height 80
click at [326, 148] on input "c. 8720" at bounding box center [326, 146] width 0 height 2
radio input "true"
click at [320, 256] on button "Next" at bounding box center [326, 242] width 124 height 31
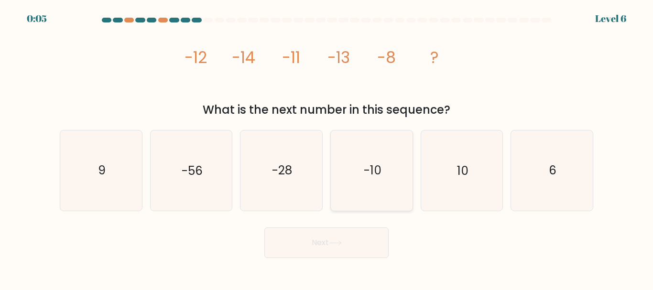
click at [372, 160] on icon "-10" at bounding box center [372, 170] width 80 height 80
click at [327, 148] on input "d. -10" at bounding box center [326, 146] width 0 height 2
radio input "true"
click at [353, 236] on button "Next" at bounding box center [326, 242] width 124 height 31
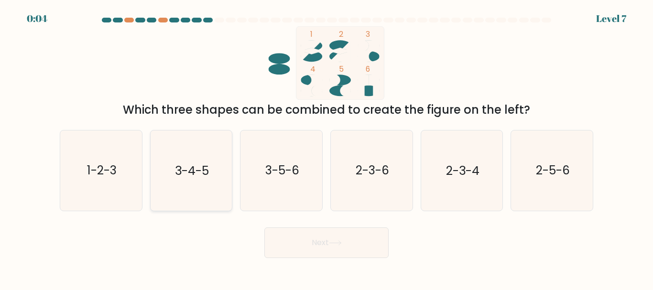
click at [224, 156] on icon "3-4-5" at bounding box center [191, 170] width 80 height 80
click at [326, 148] on input "b. 3-4-5" at bounding box center [326, 146] width 0 height 2
radio input "true"
click at [311, 246] on button "Next" at bounding box center [326, 242] width 124 height 31
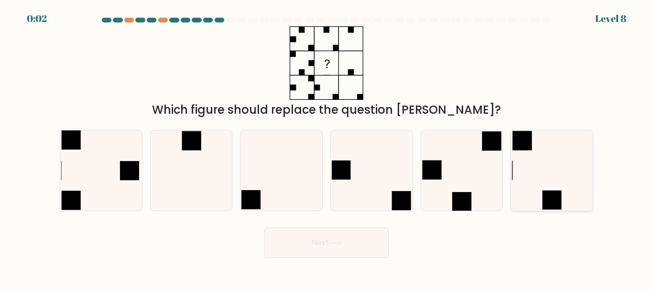
click at [529, 197] on icon at bounding box center [552, 170] width 80 height 80
click at [327, 148] on input "f." at bounding box center [326, 146] width 0 height 2
radio input "true"
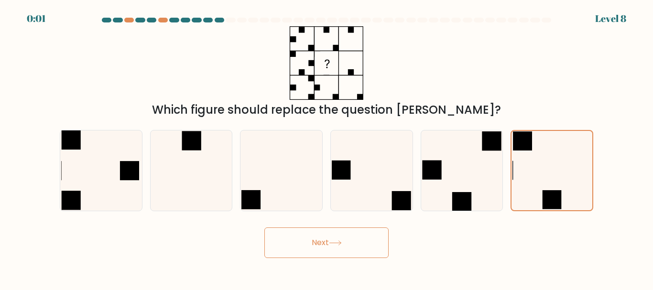
click at [326, 240] on button "Next" at bounding box center [326, 242] width 124 height 31
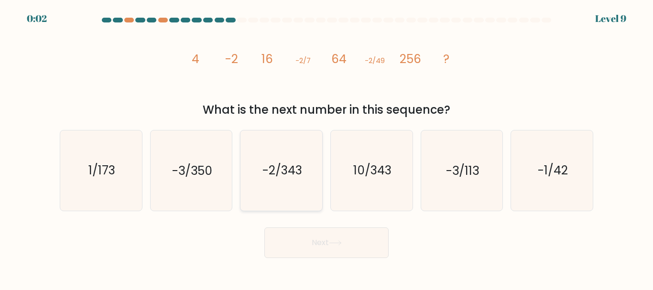
click at [304, 170] on icon "-2/343" at bounding box center [281, 170] width 80 height 80
click at [326, 148] on input "c. -2/343" at bounding box center [326, 146] width 0 height 2
radio input "true"
click at [308, 252] on button "Next" at bounding box center [326, 242] width 124 height 31
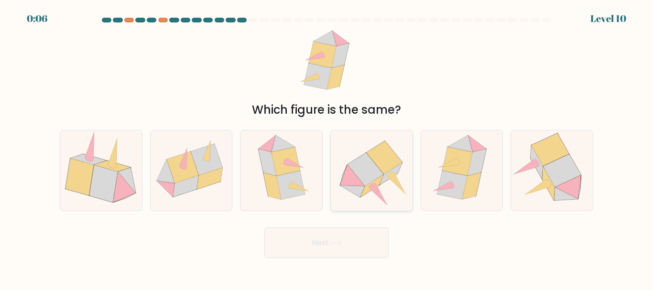
click at [373, 174] on icon at bounding box center [365, 169] width 36 height 33
click at [327, 148] on input "d." at bounding box center [326, 146] width 0 height 2
radio input "true"
click at [316, 239] on button "Next" at bounding box center [326, 242] width 124 height 31
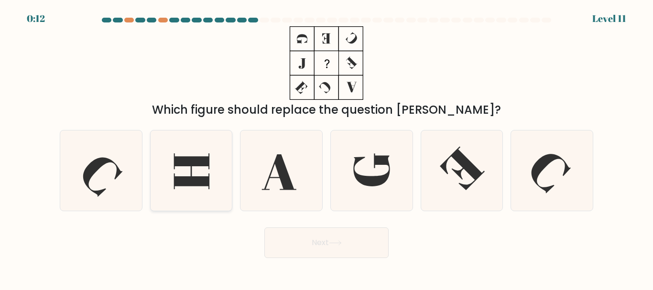
click at [185, 183] on icon at bounding box center [191, 171] width 35 height 36
click at [326, 148] on input "b." at bounding box center [326, 146] width 0 height 2
radio input "true"
click at [330, 253] on button "Next" at bounding box center [326, 242] width 124 height 31
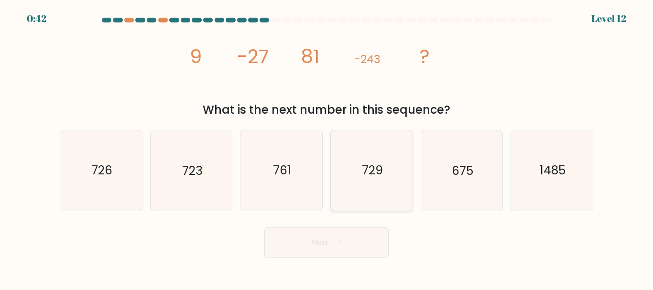
click at [378, 180] on icon "729" at bounding box center [372, 170] width 80 height 80
click at [327, 148] on input "d. 729" at bounding box center [326, 146] width 0 height 2
radio input "true"
click at [284, 249] on button "Next" at bounding box center [326, 242] width 124 height 31
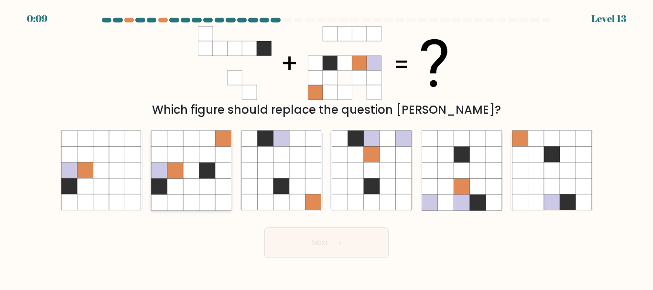
click at [157, 192] on icon at bounding box center [159, 187] width 16 height 16
click at [326, 148] on input "b." at bounding box center [326, 146] width 0 height 2
radio input "true"
click at [310, 238] on button "Next" at bounding box center [326, 242] width 124 height 31
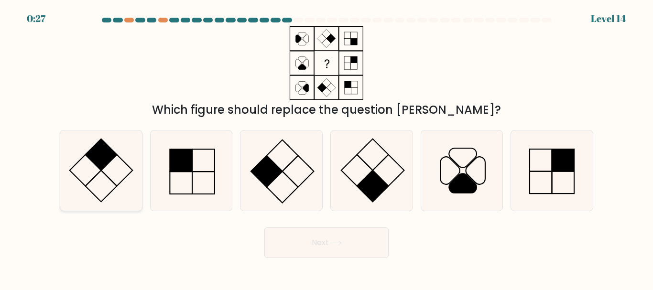
click at [132, 157] on icon at bounding box center [101, 170] width 80 height 80
click at [326, 148] on input "a." at bounding box center [326, 146] width 0 height 2
radio input "true"
click at [302, 246] on button "Next" at bounding box center [326, 242] width 124 height 31
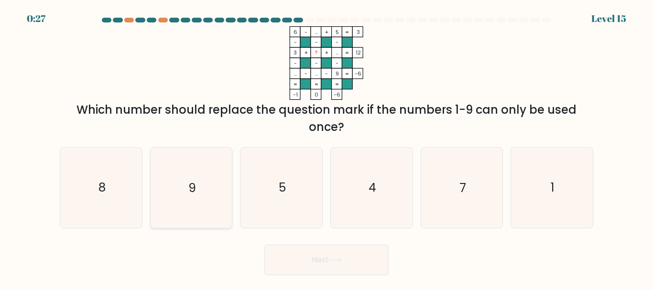
click at [181, 193] on icon "9" at bounding box center [191, 188] width 80 height 80
click at [326, 148] on input "b. 9" at bounding box center [326, 146] width 0 height 2
radio input "true"
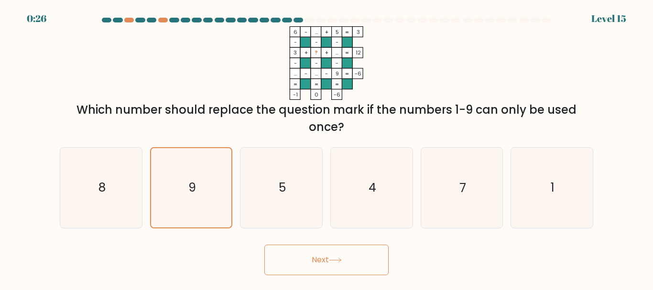
click at [307, 256] on button "Next" at bounding box center [326, 260] width 124 height 31
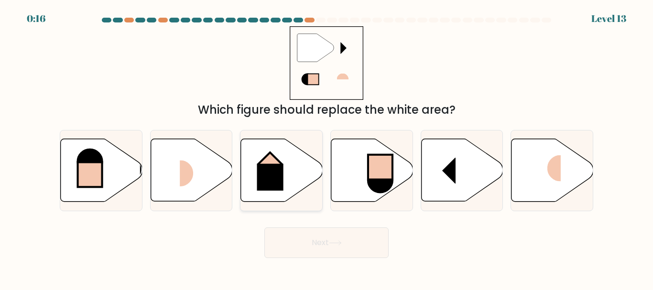
click at [273, 175] on rect at bounding box center [270, 177] width 26 height 27
click at [326, 148] on input "c." at bounding box center [326, 146] width 0 height 2
radio input "true"
click at [306, 248] on button "Next" at bounding box center [326, 242] width 124 height 31
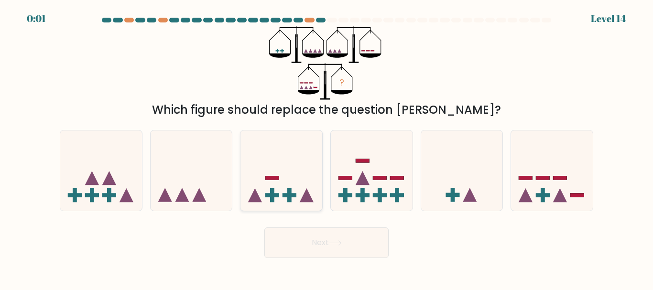
click at [261, 199] on icon at bounding box center [281, 170] width 82 height 67
click at [326, 148] on input "c." at bounding box center [326, 146] width 0 height 2
radio input "true"
click at [298, 256] on button "Next" at bounding box center [326, 242] width 124 height 31
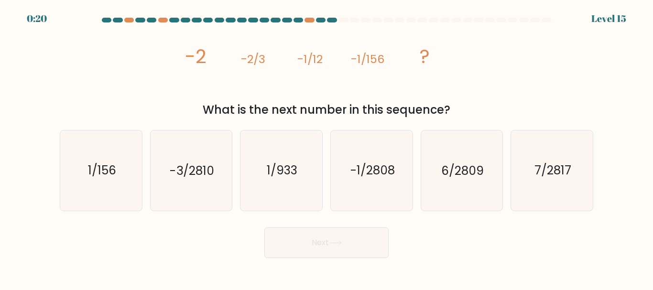
click at [491, 255] on div "Next" at bounding box center [326, 240] width 545 height 35
click at [368, 190] on icon "-1/2808" at bounding box center [372, 170] width 80 height 80
click at [327, 148] on input "d. -1/2808" at bounding box center [326, 146] width 0 height 2
radio input "true"
click at [322, 236] on button "Next" at bounding box center [326, 242] width 124 height 31
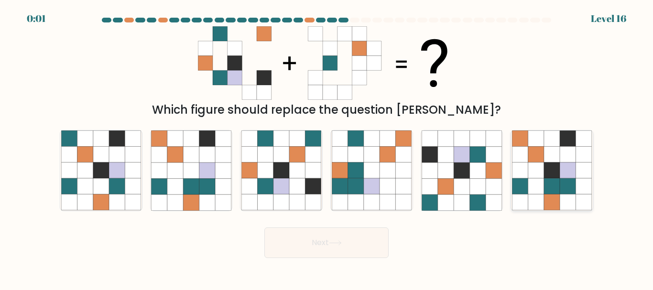
drag, startPoint x: 569, startPoint y: 188, endPoint x: 487, endPoint y: 205, distance: 84.3
click at [568, 188] on icon at bounding box center [568, 187] width 16 height 16
click at [327, 148] on input "f." at bounding box center [326, 146] width 0 height 2
radio input "true"
click at [340, 231] on button "Next" at bounding box center [326, 242] width 124 height 31
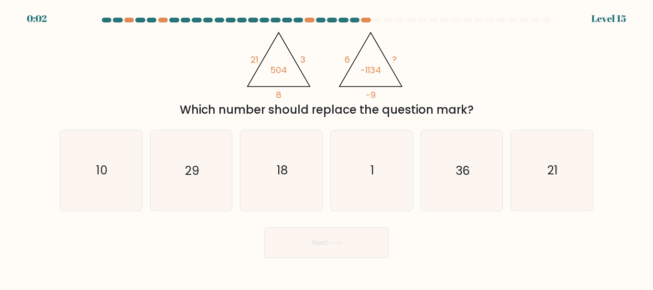
drag, startPoint x: 396, startPoint y: 167, endPoint x: 324, endPoint y: 190, distance: 75.3
click at [395, 167] on icon "1" at bounding box center [372, 170] width 80 height 80
click at [327, 148] on input "d. 1" at bounding box center [326, 146] width 0 height 2
radio input "true"
click at [324, 234] on button "Next" at bounding box center [326, 242] width 124 height 31
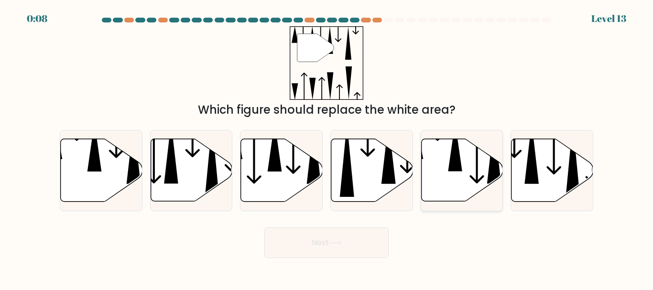
click at [484, 179] on icon at bounding box center [462, 170] width 82 height 63
click at [327, 148] on input "e." at bounding box center [326, 146] width 0 height 2
radio input "true"
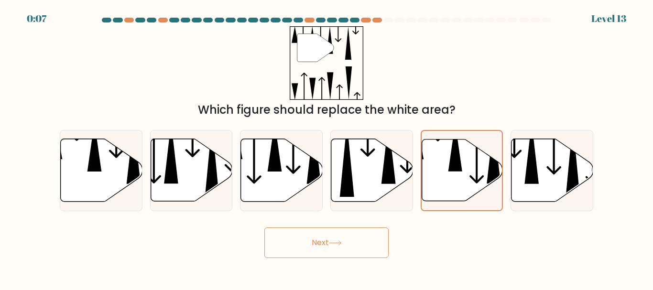
click at [322, 240] on button "Next" at bounding box center [326, 242] width 124 height 31
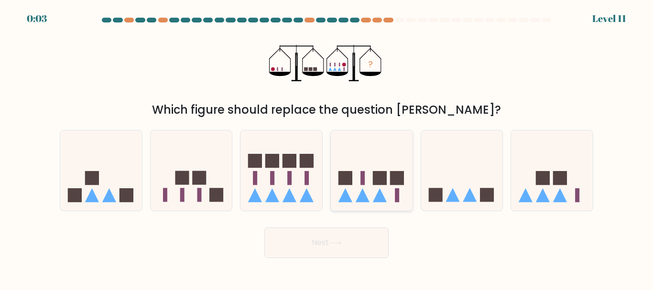
click at [373, 183] on rect at bounding box center [380, 178] width 14 height 14
click at [327, 148] on input "d." at bounding box center [326, 146] width 0 height 2
radio input "true"
click at [342, 251] on button "Next" at bounding box center [326, 242] width 124 height 31
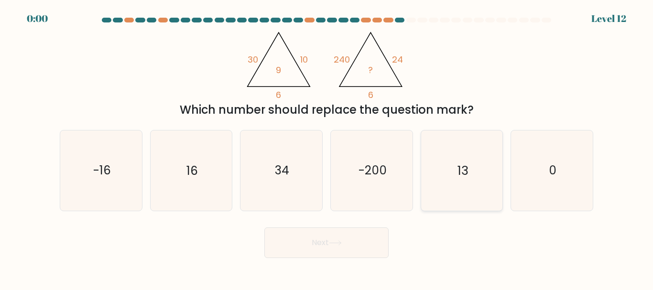
click at [462, 189] on icon "13" at bounding box center [462, 170] width 80 height 80
click at [327, 148] on input "e. 13" at bounding box center [326, 146] width 0 height 2
radio input "true"
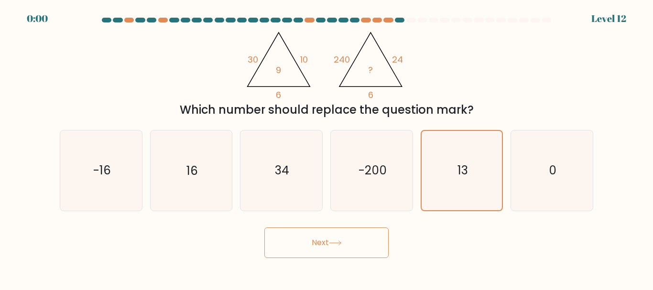
click at [292, 250] on button "Next" at bounding box center [326, 242] width 124 height 31
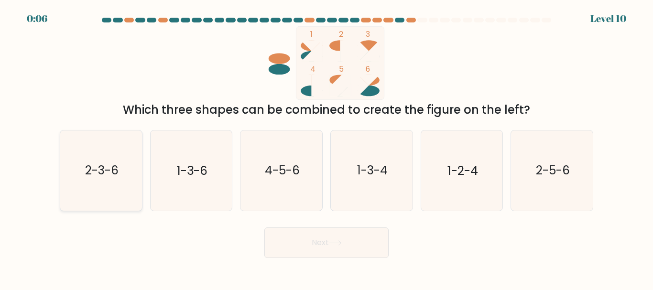
click at [92, 159] on icon "2-3-6" at bounding box center [101, 170] width 80 height 80
click at [326, 148] on input "a. 2-3-6" at bounding box center [326, 146] width 0 height 2
radio input "true"
click at [297, 258] on button "Next" at bounding box center [326, 242] width 124 height 31
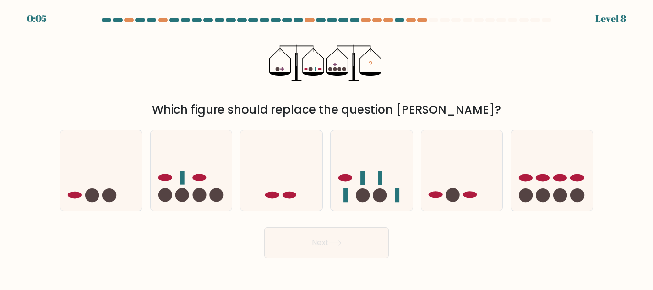
click at [300, 250] on button "Next" at bounding box center [326, 242] width 124 height 31
click at [178, 197] on circle at bounding box center [182, 195] width 14 height 14
click at [326, 148] on input "b." at bounding box center [326, 146] width 0 height 2
radio input "true"
click at [282, 239] on button "Next" at bounding box center [326, 242] width 124 height 31
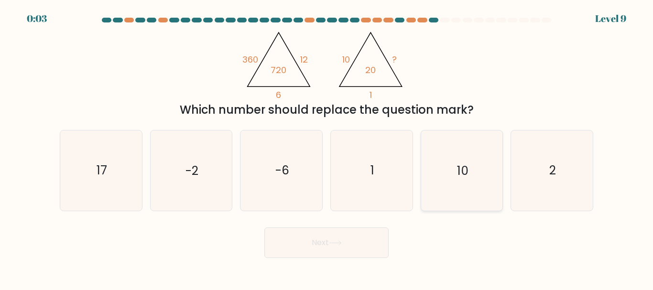
click at [438, 161] on icon "10" at bounding box center [462, 170] width 80 height 80
click at [327, 148] on input "e. 10" at bounding box center [326, 146] width 0 height 2
radio input "true"
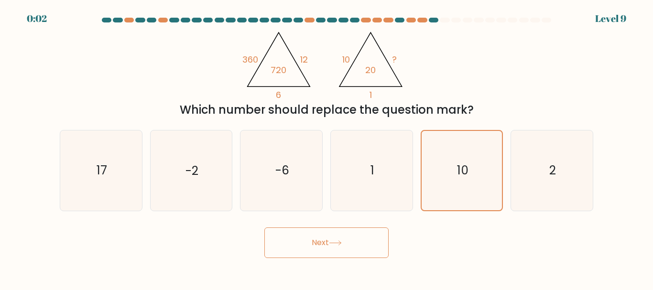
click at [351, 236] on button "Next" at bounding box center [326, 242] width 124 height 31
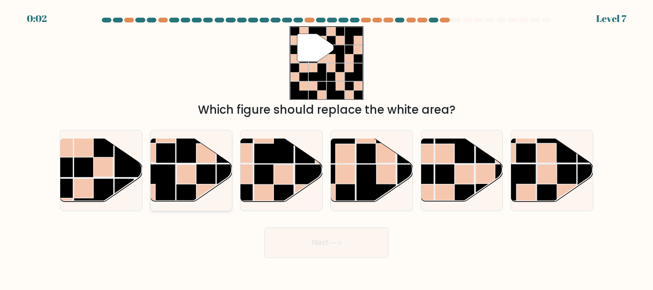
click at [187, 154] on rect at bounding box center [196, 144] width 40 height 40
click at [326, 148] on input "b." at bounding box center [326, 146] width 0 height 2
radio input "true"
click at [286, 245] on button "Next" at bounding box center [326, 242] width 124 height 31
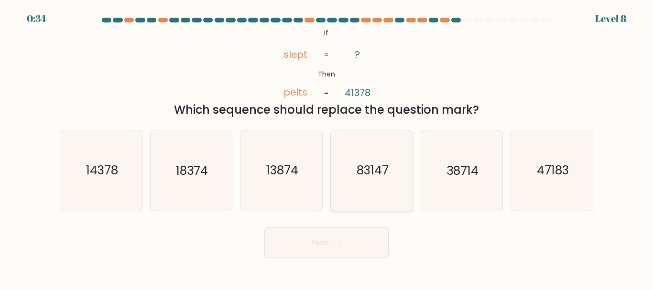
click at [373, 164] on text "83147" at bounding box center [372, 170] width 32 height 17
click at [327, 148] on input "d. 83147" at bounding box center [326, 146] width 0 height 2
radio input "true"
click at [333, 236] on button "Next" at bounding box center [326, 242] width 124 height 31
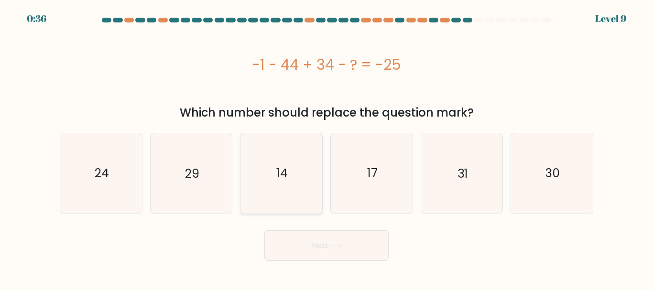
click at [294, 192] on icon "14" at bounding box center [281, 173] width 80 height 80
click at [326, 148] on input "c. 14" at bounding box center [326, 146] width 0 height 2
radio input "true"
click at [310, 239] on button "Next" at bounding box center [326, 245] width 124 height 31
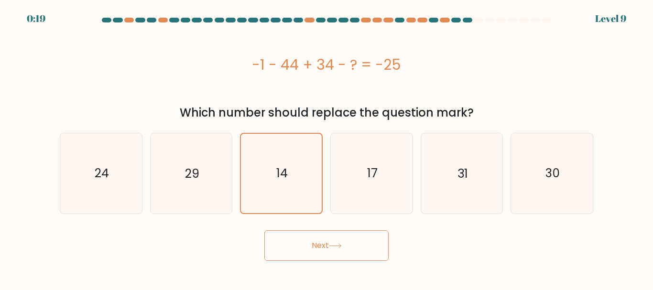
click at [296, 251] on button "Next" at bounding box center [326, 245] width 124 height 31
click at [291, 167] on icon "14" at bounding box center [281, 173] width 79 height 79
click at [326, 148] on input "c. 14" at bounding box center [326, 146] width 0 height 2
click at [298, 236] on button "Next" at bounding box center [326, 245] width 124 height 31
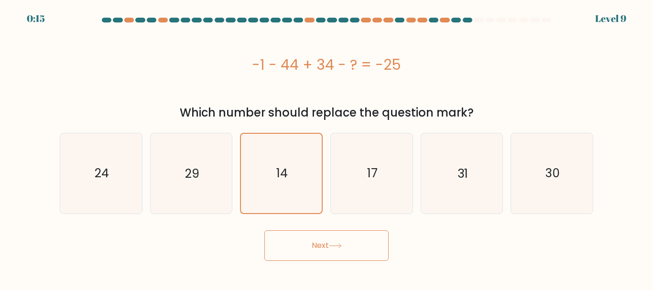
click at [298, 236] on button "Next" at bounding box center [326, 245] width 124 height 31
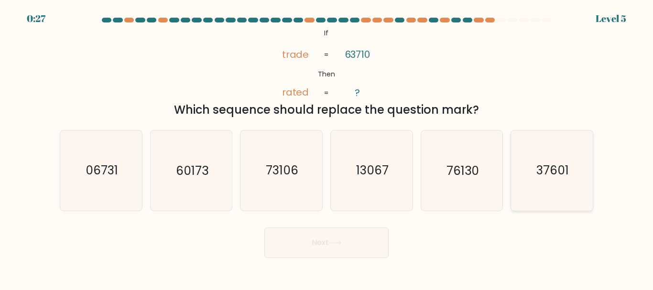
click at [573, 176] on icon "37601" at bounding box center [552, 170] width 80 height 80
click at [327, 148] on input "f. 37601" at bounding box center [326, 146] width 0 height 2
radio input "true"
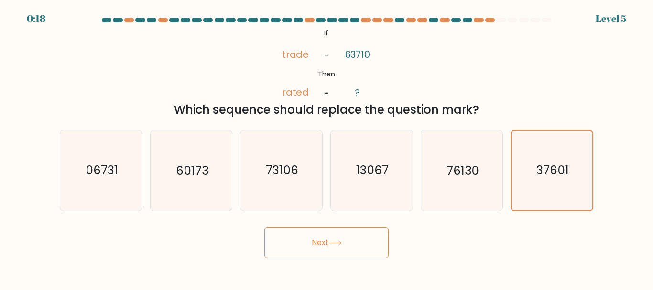
click at [311, 236] on button "Next" at bounding box center [326, 242] width 124 height 31
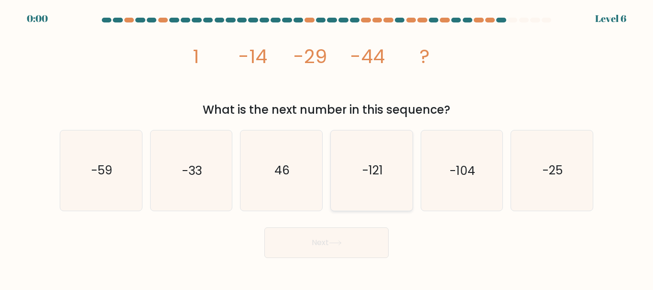
click at [381, 187] on icon "-121" at bounding box center [372, 170] width 80 height 80
click at [327, 148] on input "d. -121" at bounding box center [326, 146] width 0 height 2
radio input "true"
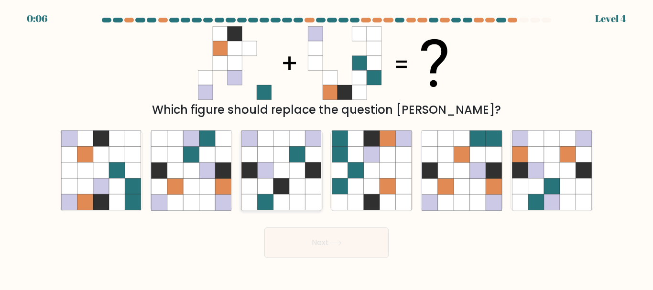
click at [316, 155] on icon at bounding box center [313, 155] width 16 height 16
click at [326, 148] on input "c." at bounding box center [326, 146] width 0 height 2
radio input "true"
click at [326, 248] on button "Next" at bounding box center [326, 242] width 124 height 31
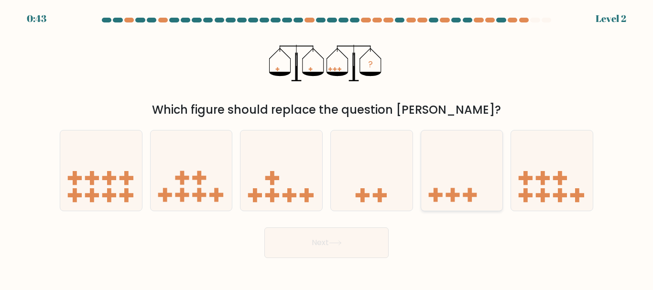
click at [471, 171] on icon at bounding box center [462, 170] width 82 height 67
click at [327, 148] on input "e." at bounding box center [326, 146] width 0 height 2
radio input "true"
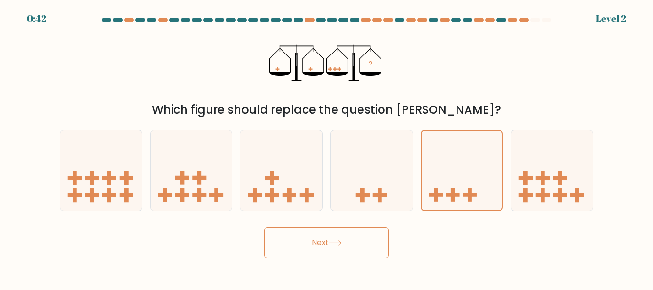
click at [305, 236] on button "Next" at bounding box center [326, 242] width 124 height 31
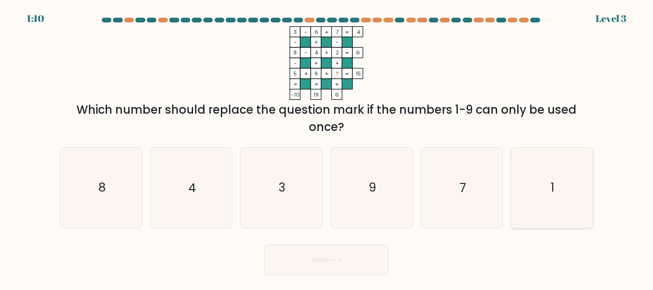
click at [525, 167] on icon "1" at bounding box center [552, 188] width 80 height 80
click at [327, 148] on input "f. 1" at bounding box center [326, 146] width 0 height 2
radio input "true"
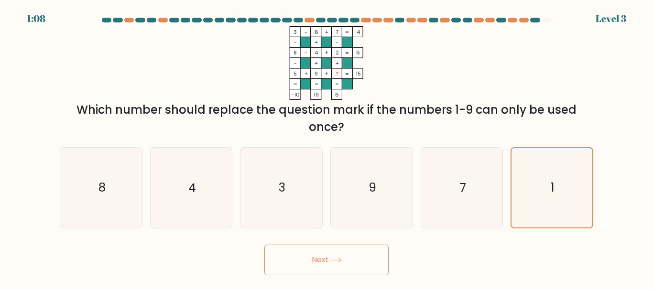
click at [315, 265] on button "Next" at bounding box center [326, 260] width 124 height 31
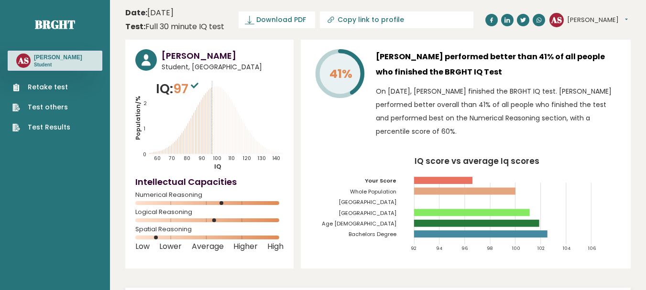
click at [50, 121] on ul "Retake test Test others Test Results" at bounding box center [41, 107] width 67 height 50
click at [54, 125] on link "Test Results" at bounding box center [41, 127] width 58 height 10
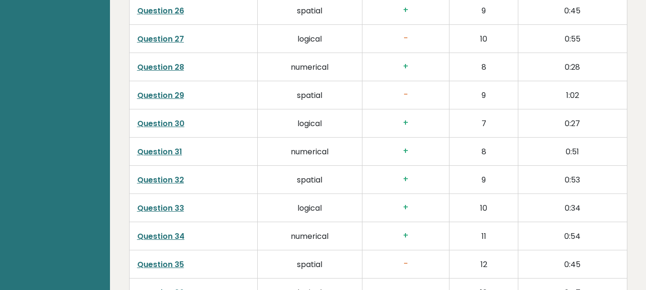
scroll to position [2540, 0]
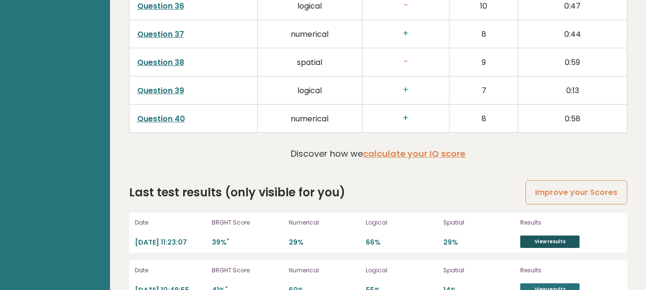
click at [556, 236] on link "View results" at bounding box center [549, 242] width 59 height 12
click at [565, 283] on link "View results" at bounding box center [549, 289] width 59 height 12
click at [544, 283] on link "View results" at bounding box center [549, 289] width 59 height 12
click at [561, 236] on link "View results" at bounding box center [549, 242] width 59 height 12
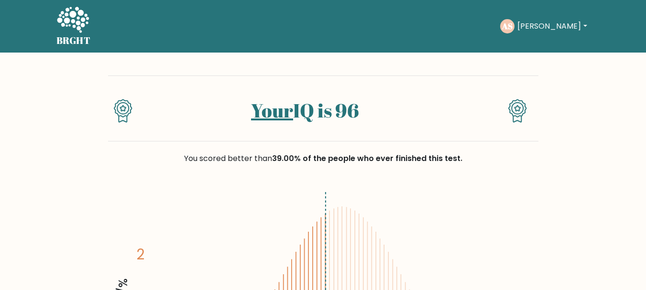
scroll to position [48, 0]
click at [538, 22] on button "Arnav" at bounding box center [551, 26] width 75 height 12
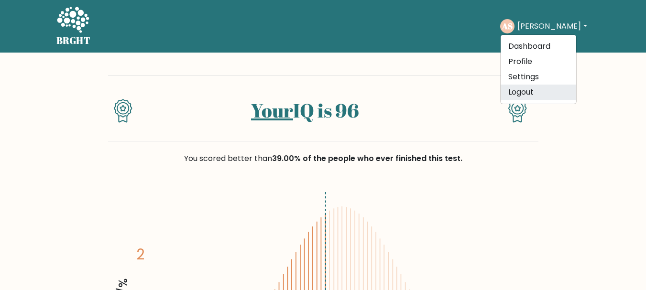
click at [544, 93] on link "Logout" at bounding box center [538, 92] width 76 height 15
